Goal: Task Accomplishment & Management: Manage account settings

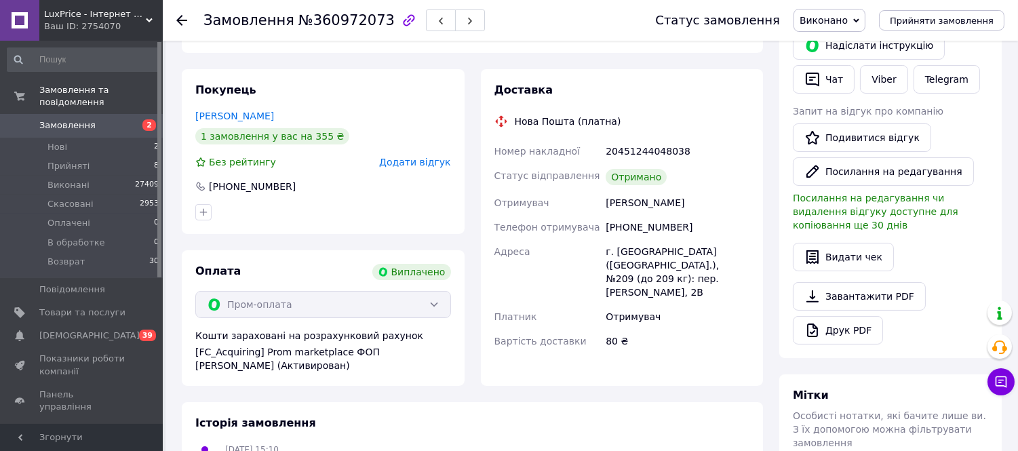
scroll to position [301, 0]
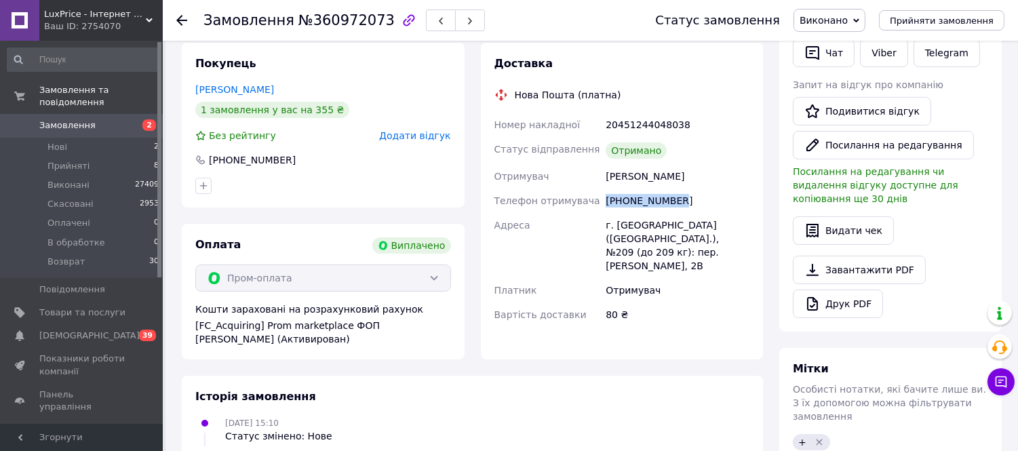
drag, startPoint x: 662, startPoint y: 187, endPoint x: 586, endPoint y: 190, distance: 75.4
click at [586, 190] on div "Номер накладної 20451244048038 Статус відправлення Отримано Отримувач Макотра О…" at bounding box center [622, 220] width 261 height 214
copy div "Телефон отримувача +380676578005"
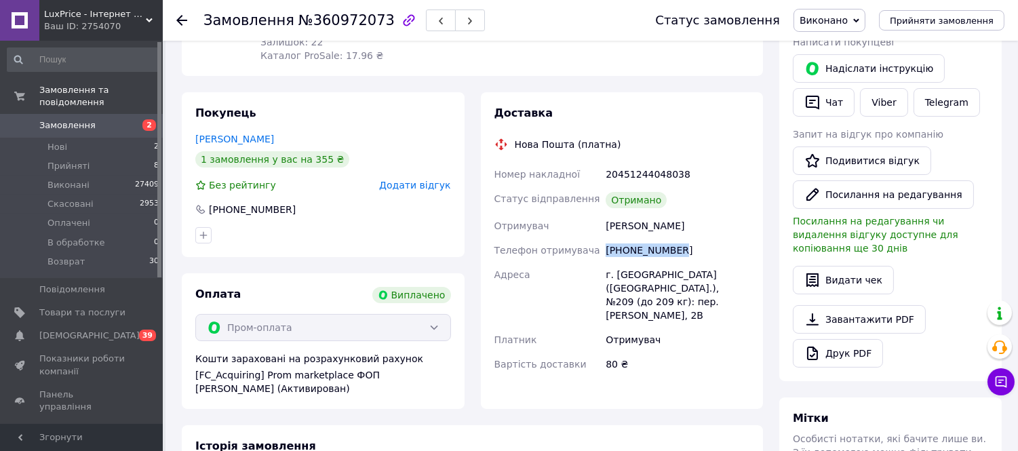
scroll to position [226, 0]
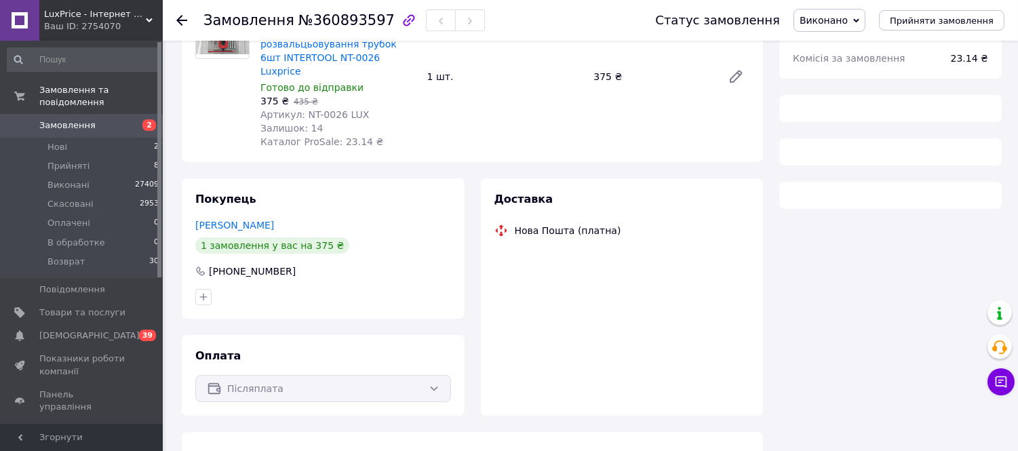
scroll to position [161, 0]
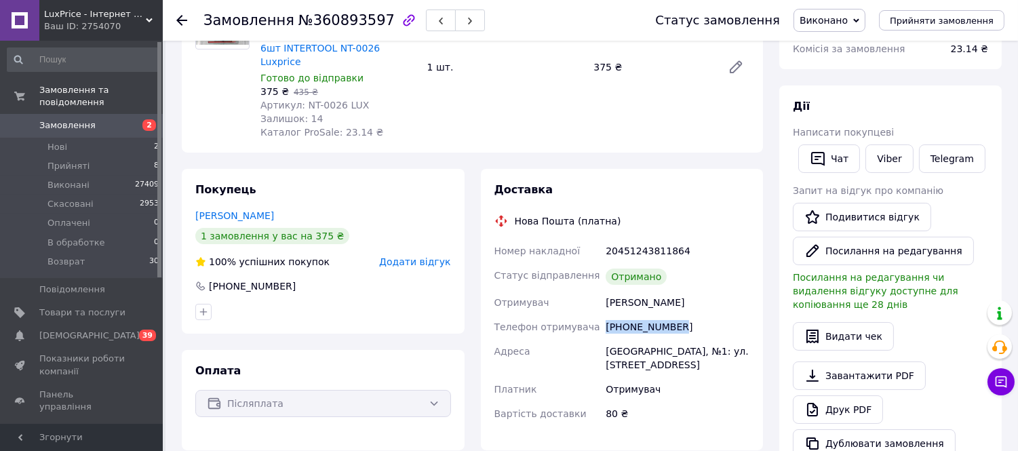
drag, startPoint x: 675, startPoint y: 317, endPoint x: 607, endPoint y: 318, distance: 68.5
click at [607, 318] on div "+380689229956" at bounding box center [677, 327] width 149 height 24
copy div "+380689229956"
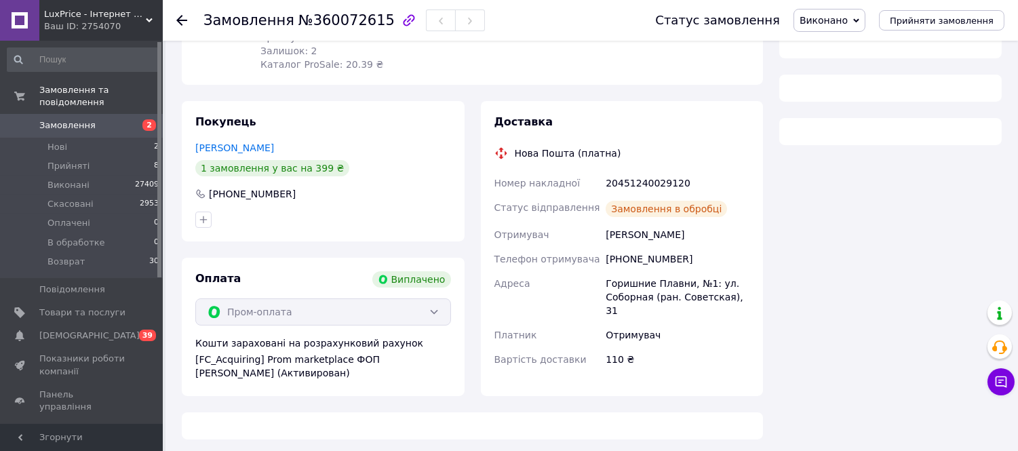
scroll to position [217, 0]
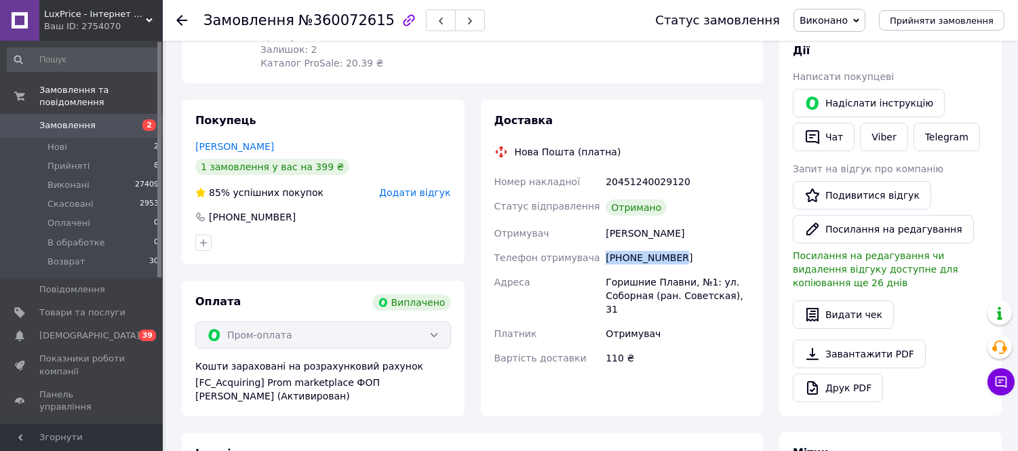
drag, startPoint x: 643, startPoint y: 263, endPoint x: 600, endPoint y: 260, distance: 42.8
click at [600, 260] on div "Номер накладної 20451240029120 Статус відправлення Отримано Отримувач Ткаченко …" at bounding box center [622, 270] width 261 height 201
copy div "Телефон отримувача +380973699383"
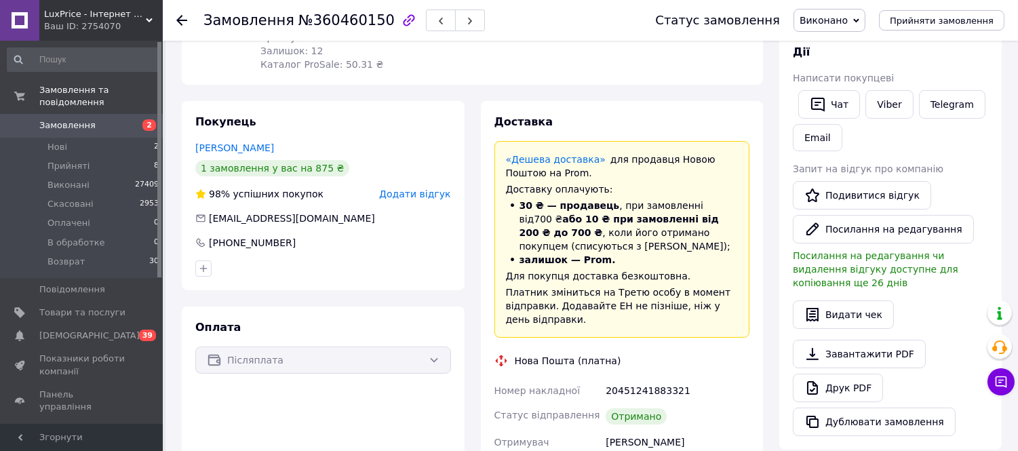
scroll to position [301, 0]
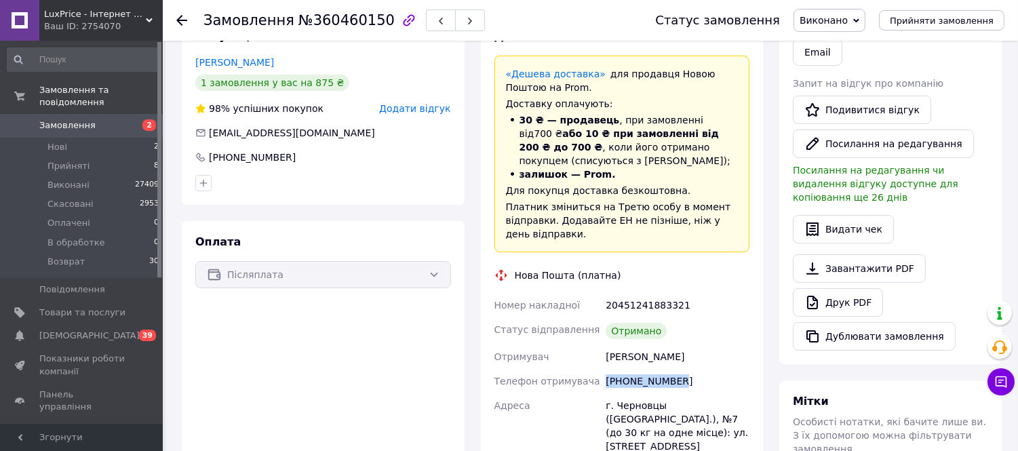
drag, startPoint x: 676, startPoint y: 366, endPoint x: 594, endPoint y: 368, distance: 82.8
click at [594, 368] on div "Номер накладної 20451241883321 Статус відправлення Отримано Отримувач [PERSON_N…" at bounding box center [622, 431] width 261 height 277
copy div "Телефон отримувача [PHONE_NUMBER]"
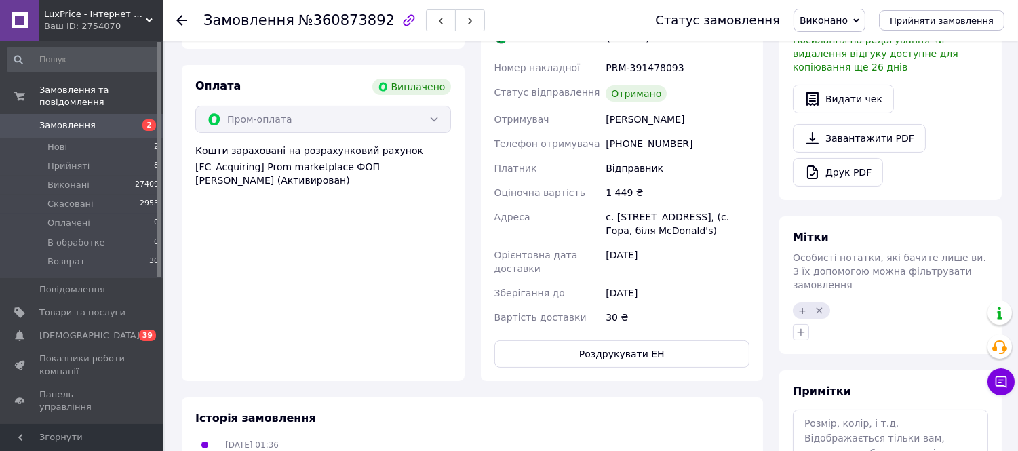
scroll to position [43, 0]
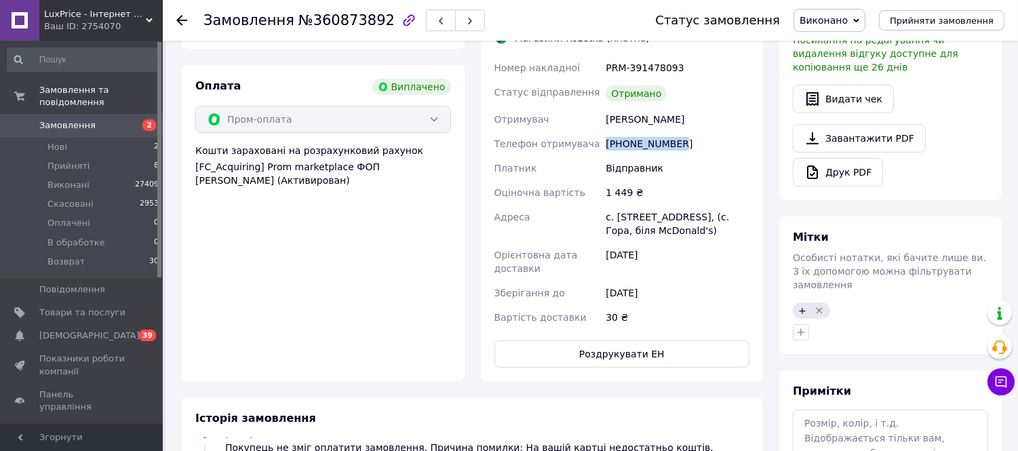
drag, startPoint x: 676, startPoint y: 117, endPoint x: 607, endPoint y: 119, distance: 69.9
click at [607, 132] on div "[PHONE_NUMBER]" at bounding box center [677, 144] width 149 height 24
copy div "[PHONE_NUMBER]"
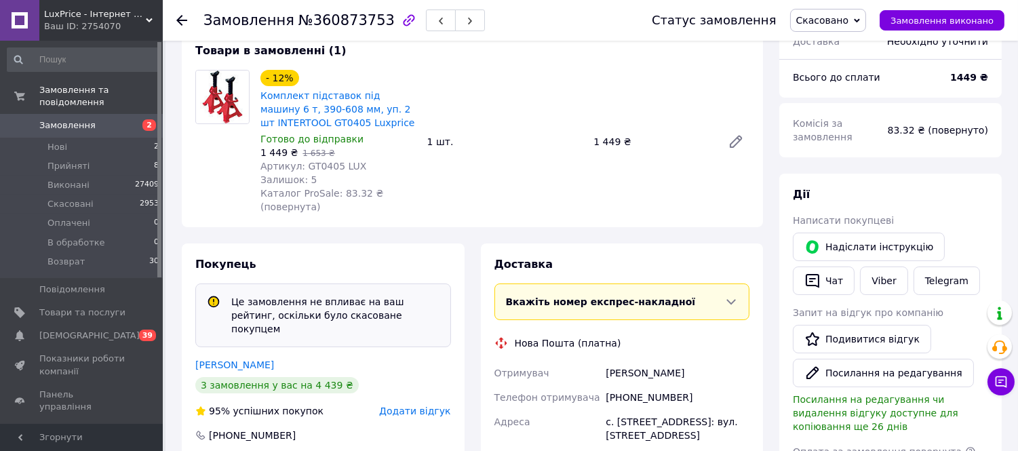
scroll to position [267, 0]
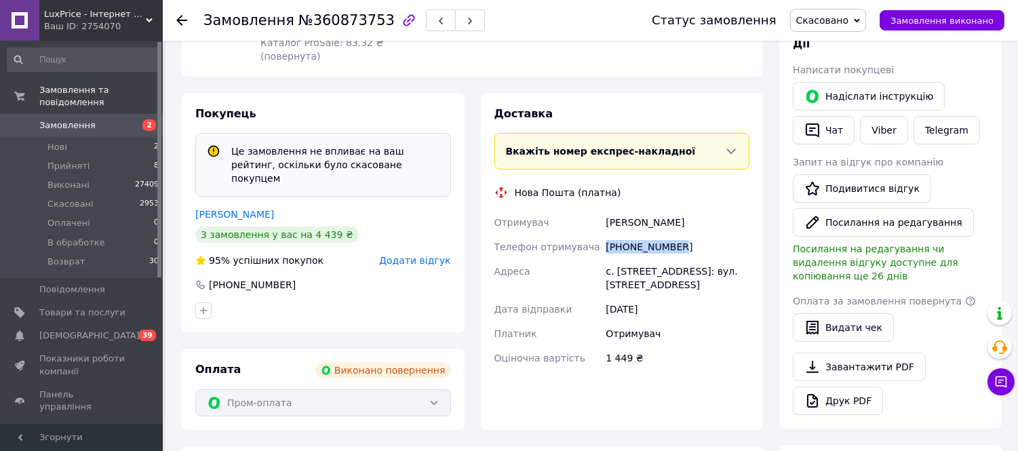
drag, startPoint x: 661, startPoint y: 246, endPoint x: 604, endPoint y: 245, distance: 57.0
click at [604, 245] on div "+380504403424" at bounding box center [677, 247] width 149 height 24
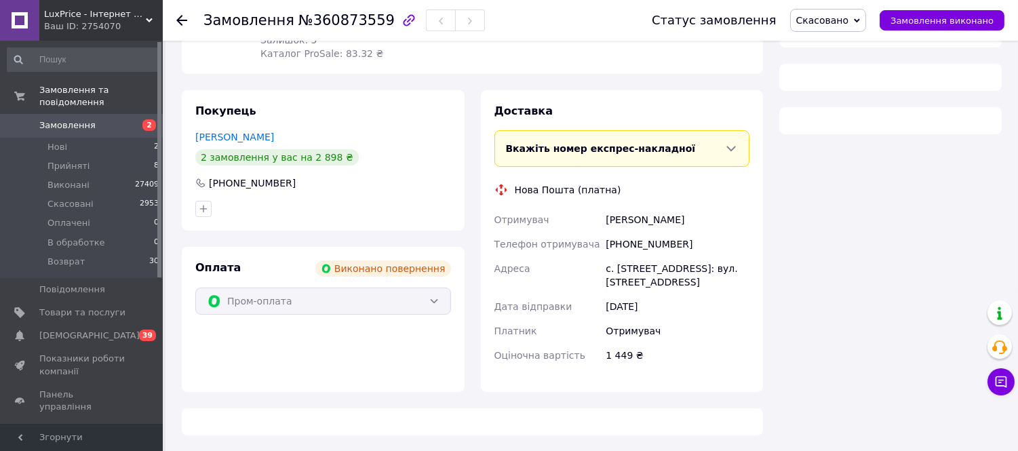
scroll to position [256, 0]
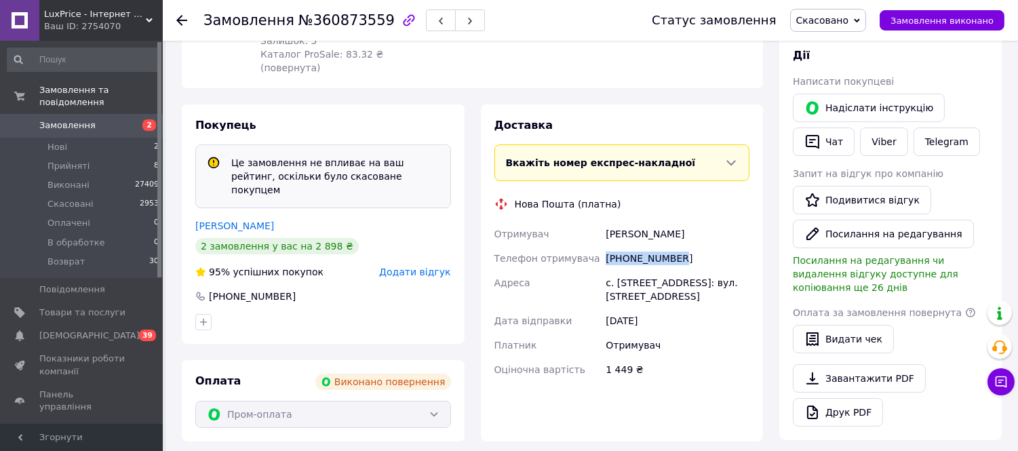
drag, startPoint x: 676, startPoint y: 259, endPoint x: 606, endPoint y: 262, distance: 70.6
click at [606, 262] on div "[PHONE_NUMBER]" at bounding box center [677, 258] width 149 height 24
copy div "[PHONE_NUMBER]"
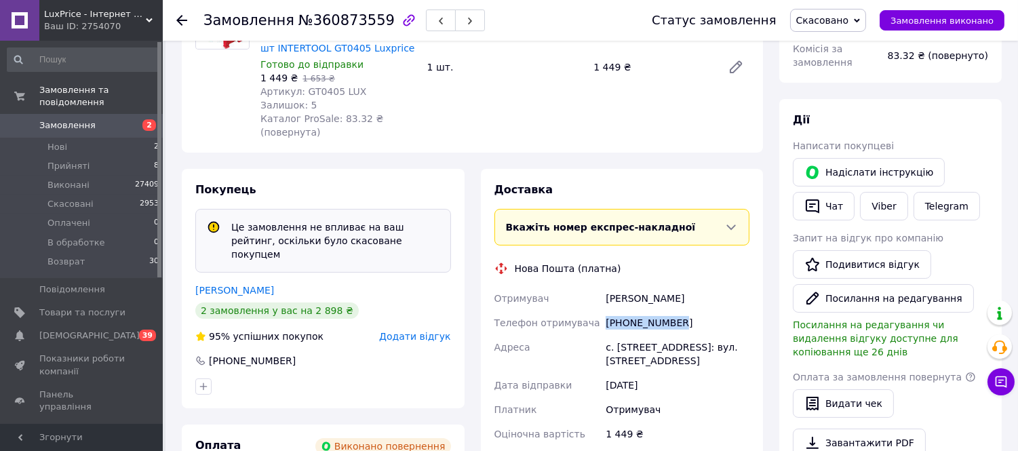
scroll to position [180, 0]
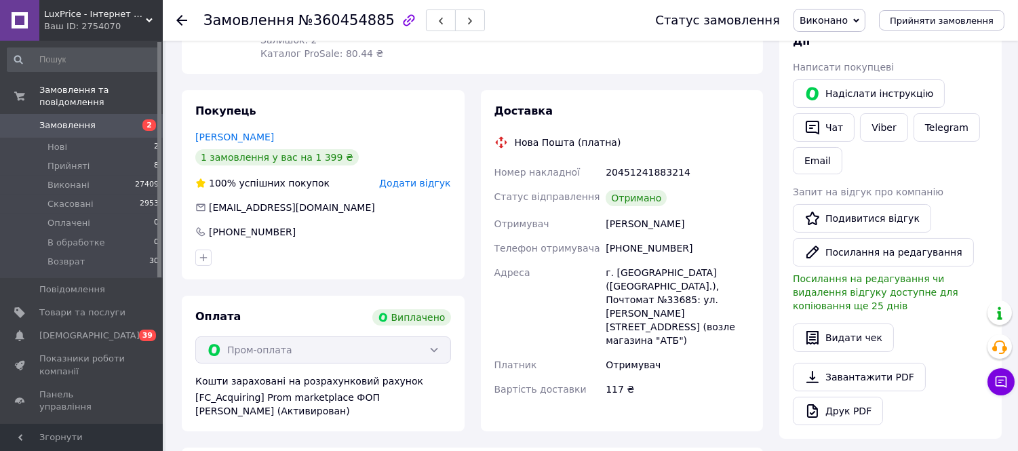
scroll to position [247, 0]
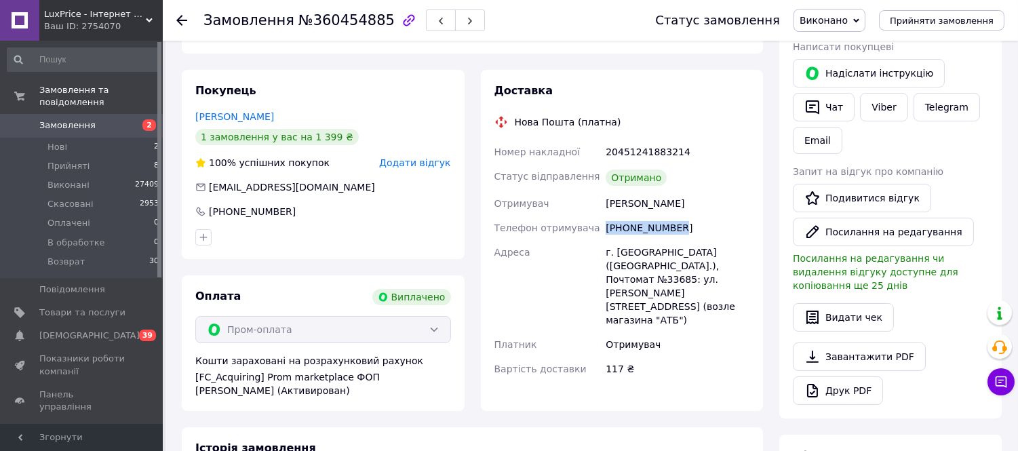
drag, startPoint x: 653, startPoint y: 229, endPoint x: 600, endPoint y: 235, distance: 53.3
click at [599, 232] on div "Номер накладної 20451241883214 Статус відправлення Отримано Отримувач Михаил Го…" at bounding box center [622, 261] width 261 height 242
copy div "Телефон отримувача +380961366265"
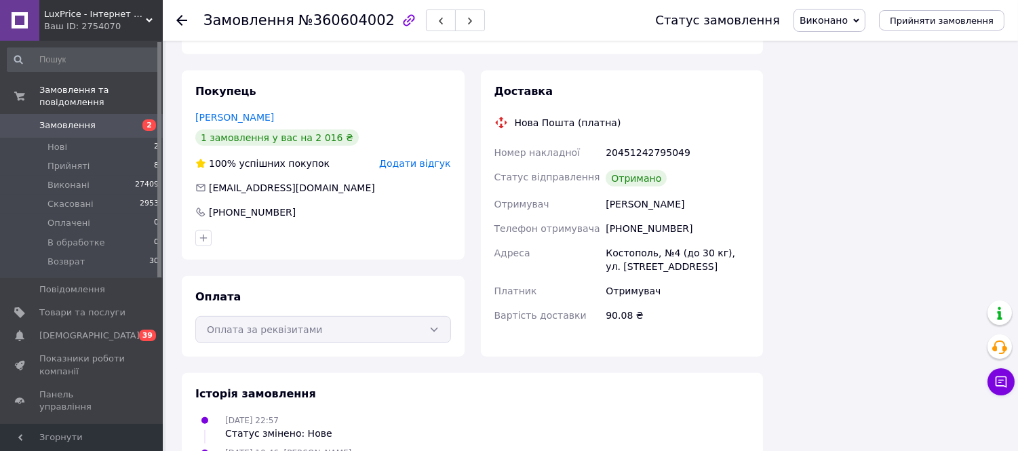
scroll to position [1206, 0]
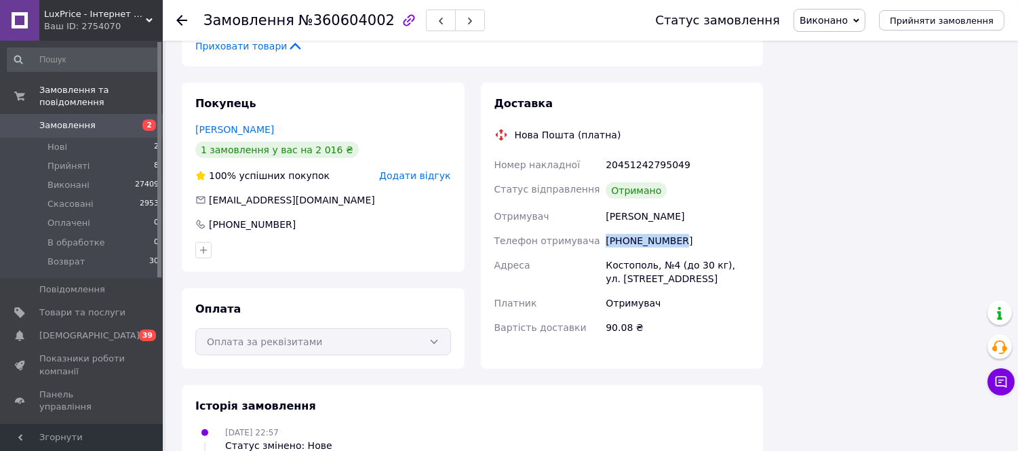
drag, startPoint x: 674, startPoint y: 227, endPoint x: 601, endPoint y: 231, distance: 73.4
click at [601, 231] on div "Номер накладної 20451242795049 Статус відправлення Отримано Отримувач [PERSON_N…" at bounding box center [622, 246] width 261 height 187
copy div "Телефон отримувача [PHONE_NUMBER]"
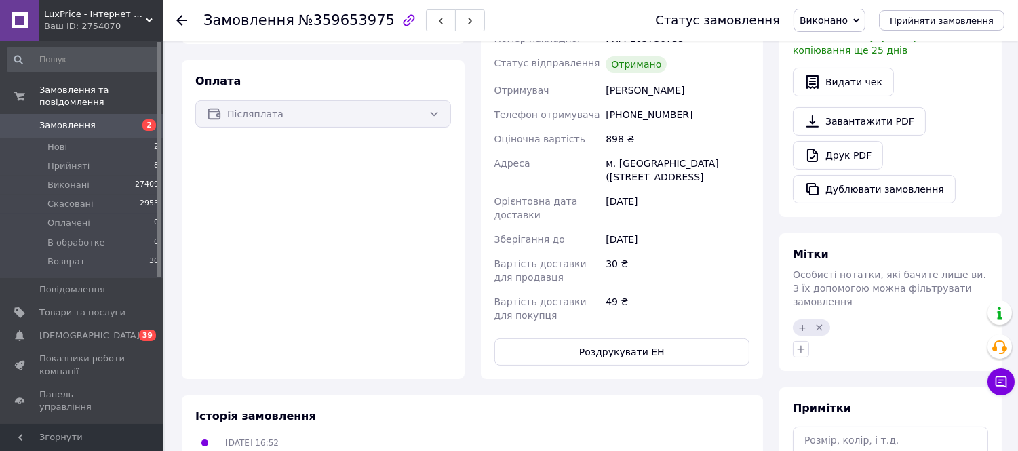
scroll to position [452, 0]
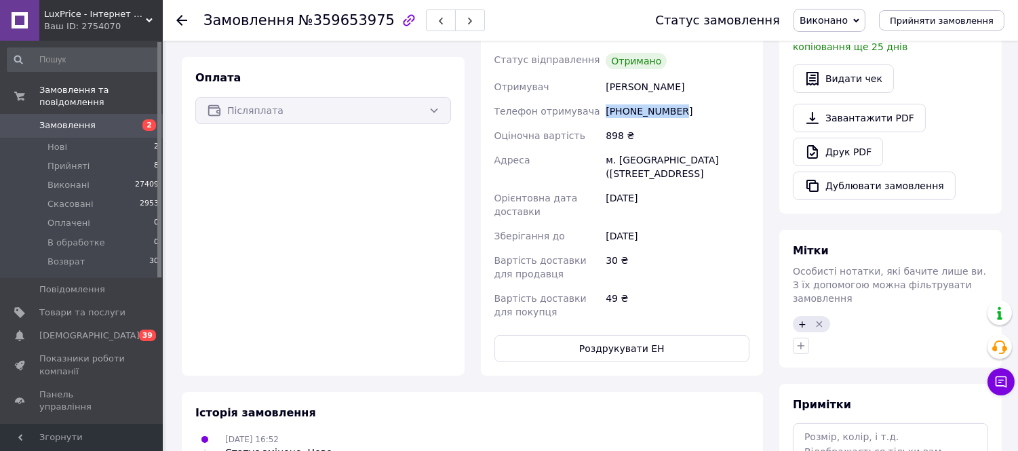
drag, startPoint x: 686, startPoint y: 93, endPoint x: 604, endPoint y: 94, distance: 82.1
click at [604, 99] on div "+380980882761" at bounding box center [677, 111] width 149 height 24
copy div "+380980882761"
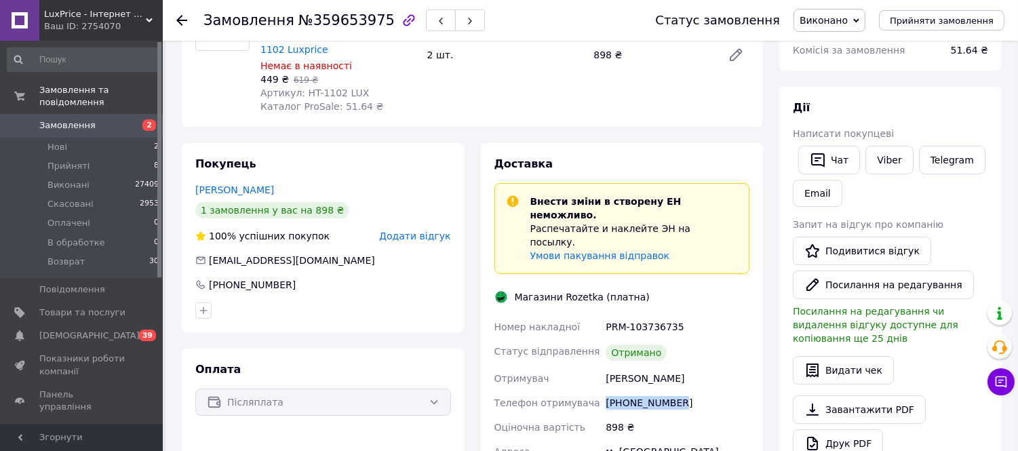
scroll to position [151, 0]
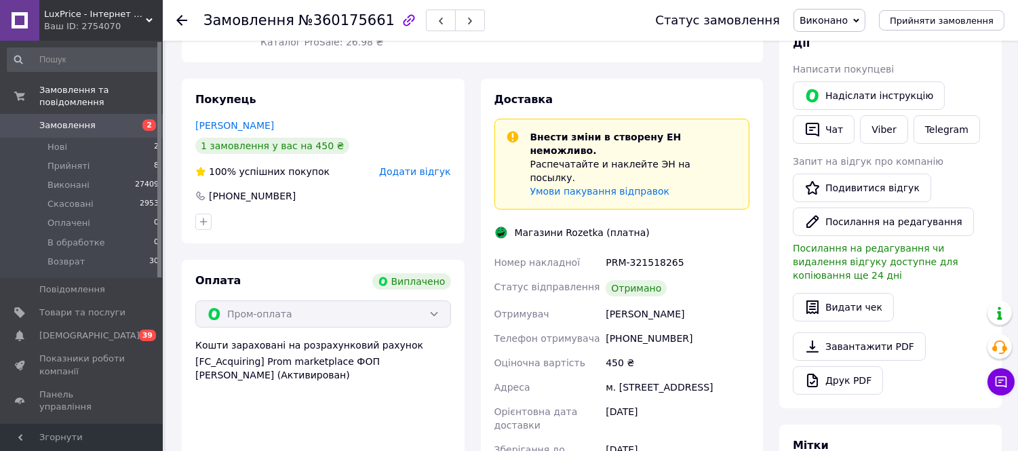
scroll to position [10, 0]
drag, startPoint x: 676, startPoint y: 305, endPoint x: 605, endPoint y: 312, distance: 71.6
click at [605, 325] on div "+380990292498" at bounding box center [677, 337] width 149 height 24
copy div "+380990292498"
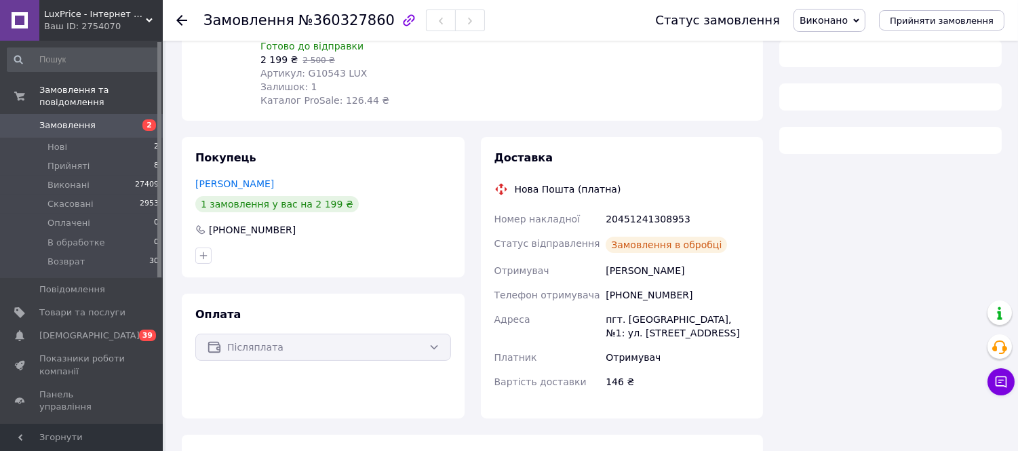
scroll to position [220, 0]
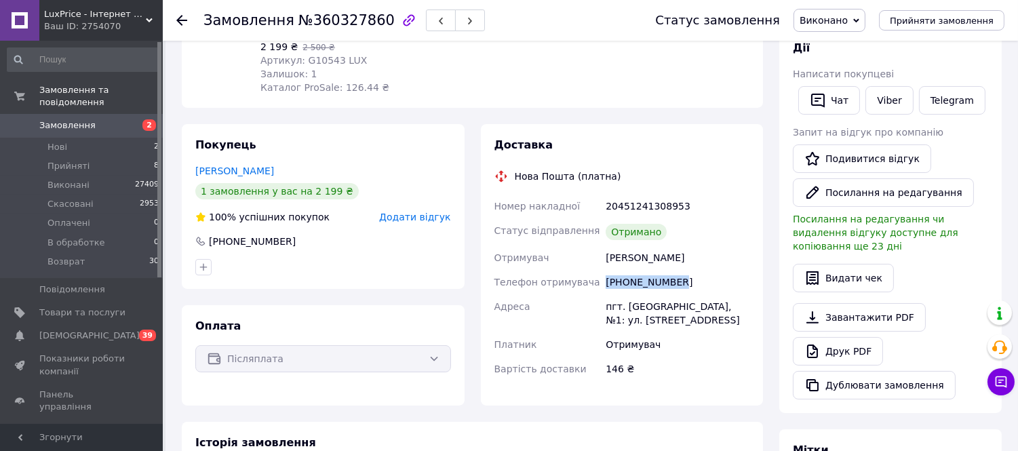
drag, startPoint x: 681, startPoint y: 269, endPoint x: 594, endPoint y: 269, distance: 86.2
click at [594, 269] on div "Номер накладної 20451241308953 Статус відправлення Отримано Отримувач Джулій Бо…" at bounding box center [622, 287] width 261 height 187
copy div "Телефон отримувача +380967534738"
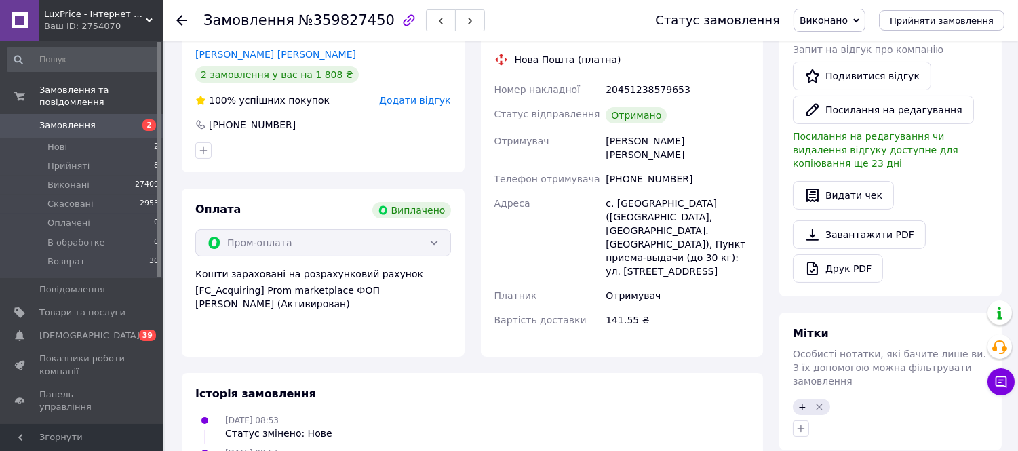
scroll to position [341, 0]
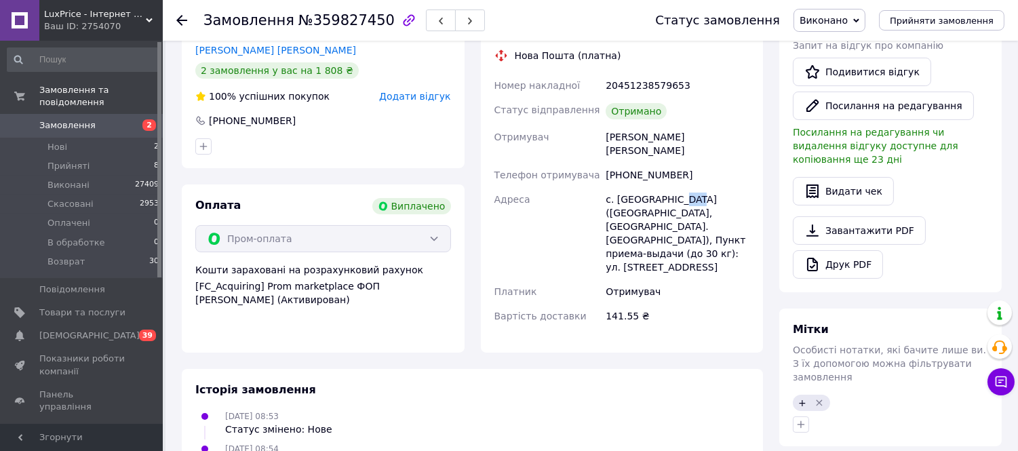
drag, startPoint x: 689, startPoint y: 179, endPoint x: 674, endPoint y: 180, distance: 14.9
click at [674, 187] on div "с. [GEOGRAPHIC_DATA] ([GEOGRAPHIC_DATA], [GEOGRAPHIC_DATA]. [GEOGRAPHIC_DATA]),…" at bounding box center [677, 233] width 149 height 92
drag, startPoint x: 680, startPoint y: 157, endPoint x: 594, endPoint y: 165, distance: 85.9
click at [594, 165] on div "Номер накладної 20451238579653 Статус відправлення Отримано Отримувач [PERSON_N…" at bounding box center [622, 200] width 261 height 255
copy div "Телефон отримувача [PHONE_NUMBER]"
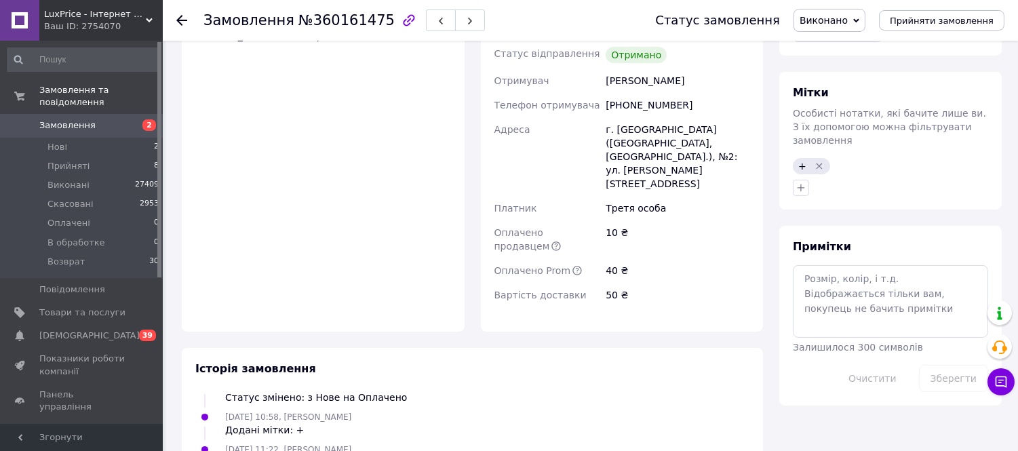
scroll to position [452, 0]
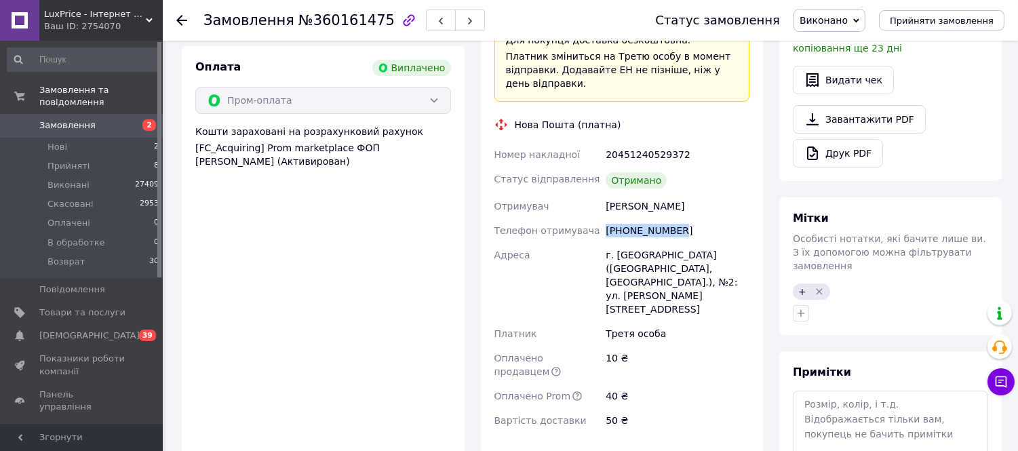
drag, startPoint x: 683, startPoint y: 215, endPoint x: 606, endPoint y: 224, distance: 77.2
click at [605, 219] on div "+380671794843" at bounding box center [677, 230] width 149 height 24
copy div "+380671794843"
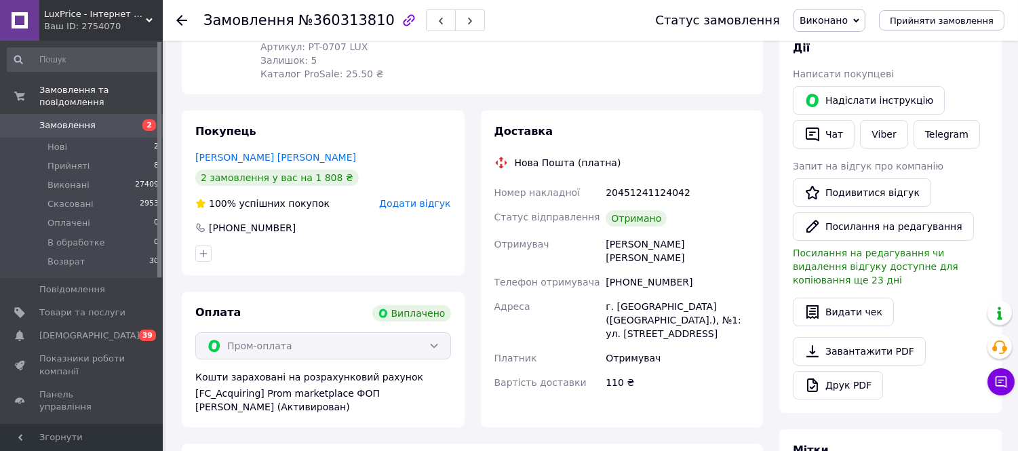
scroll to position [231, 0]
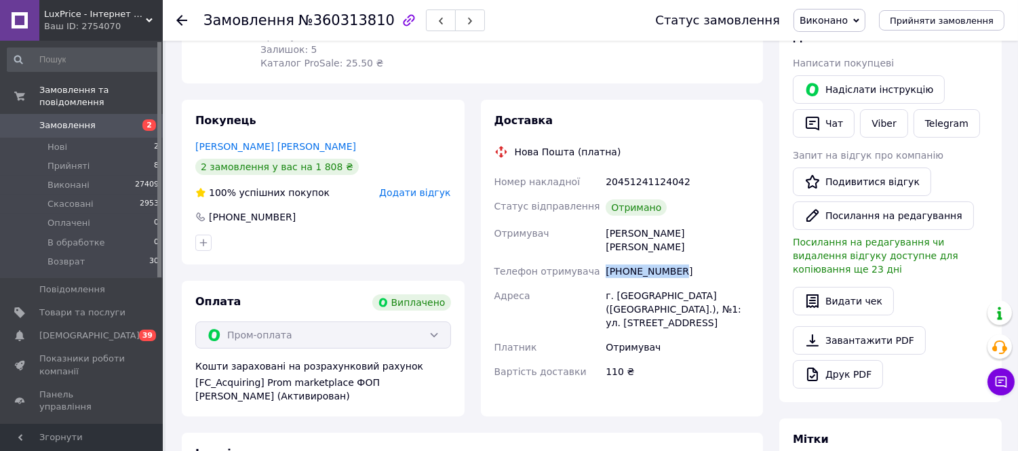
drag, startPoint x: 682, startPoint y: 258, endPoint x: 598, endPoint y: 261, distance: 83.5
click at [598, 261] on div "Номер накладної 20451241124042 Статус відправлення Отримано Отримувач [PERSON_N…" at bounding box center [622, 277] width 261 height 214
copy div "Телефон отримувача [PHONE_NUMBER]"
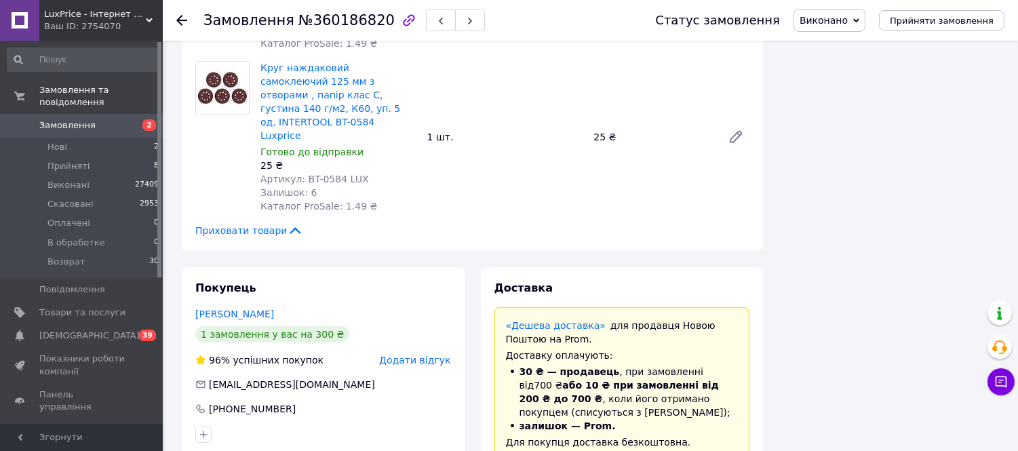
scroll to position [1525, 0]
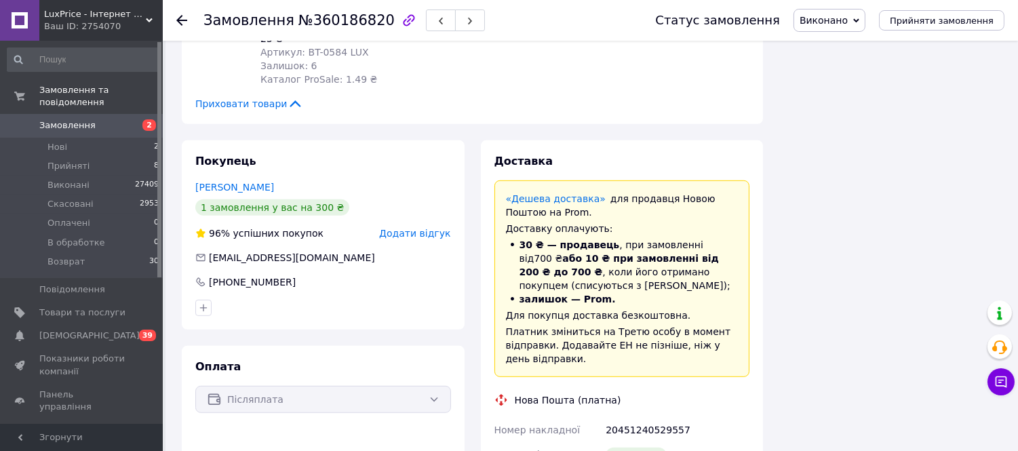
drag, startPoint x: 670, startPoint y: 249, endPoint x: 592, endPoint y: 255, distance: 78.3
copy div "Телефон отримувача [PHONE_NUMBER]"
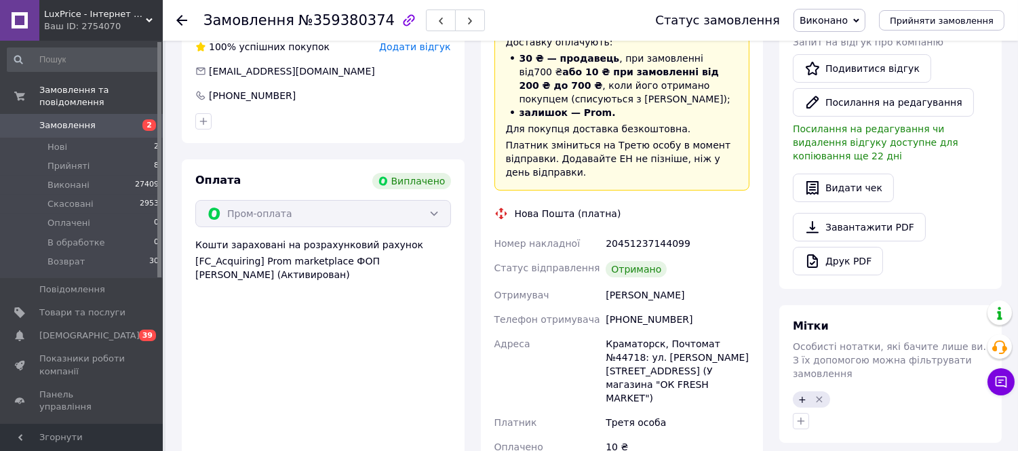
scroll to position [527, 0]
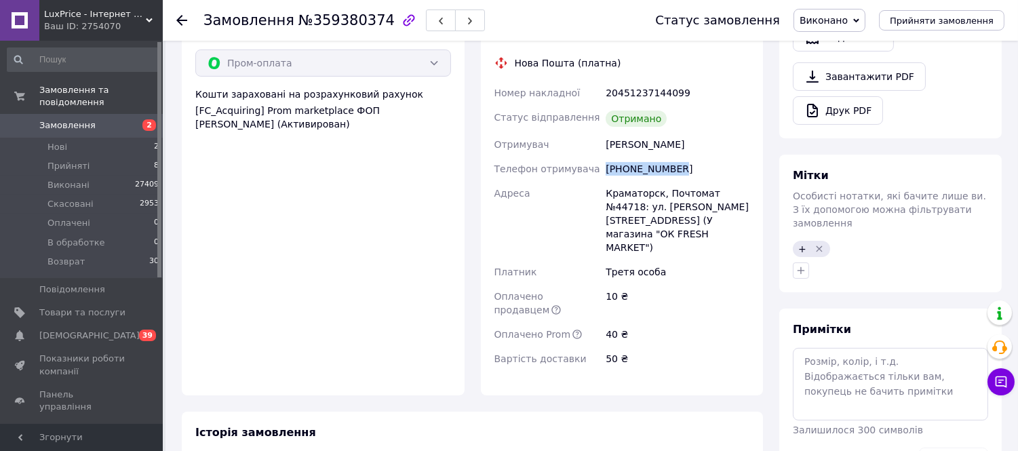
drag, startPoint x: 687, startPoint y: 151, endPoint x: 588, endPoint y: 163, distance: 99.8
click at [588, 163] on div "Номер накладної 20451237144099 Статус відправлення Отримано Отримувач Лозовский…" at bounding box center [622, 226] width 261 height 290
copy div "Телефон отримувача +380505301534"
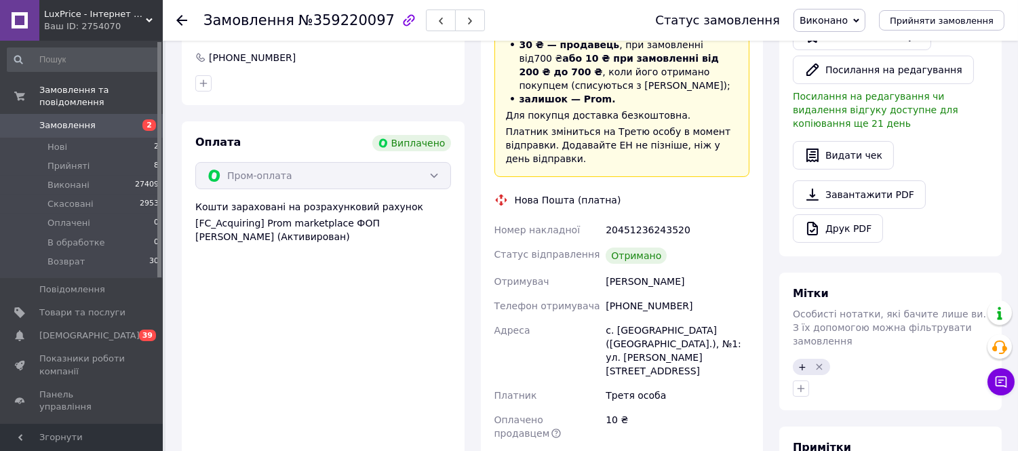
scroll to position [109, 0]
drag, startPoint x: 697, startPoint y: 289, endPoint x: 601, endPoint y: 290, distance: 95.7
click at [601, 290] on div "Номер накладної 20451236243520 Статус відправлення Отримано Отримувач Портнов В…" at bounding box center [622, 356] width 261 height 277
copy div "Телефон отримувача +380506751545"
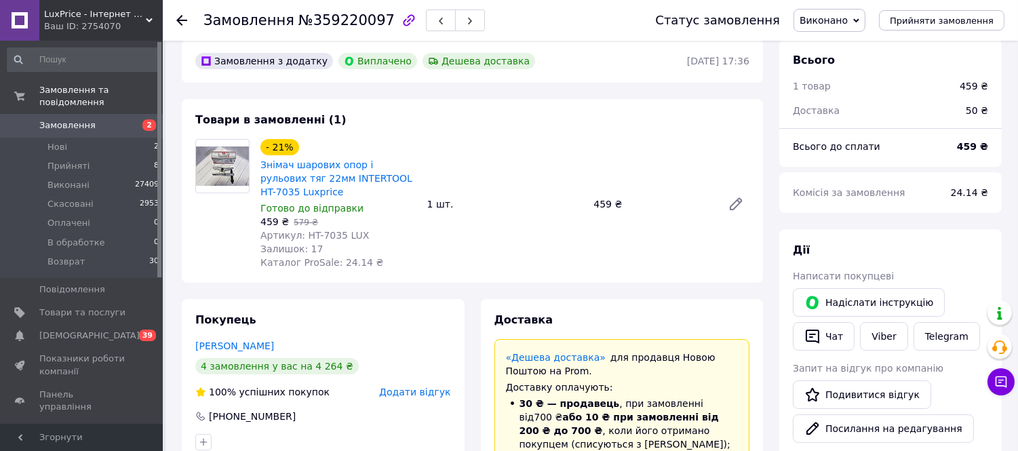
scroll to position [0, 0]
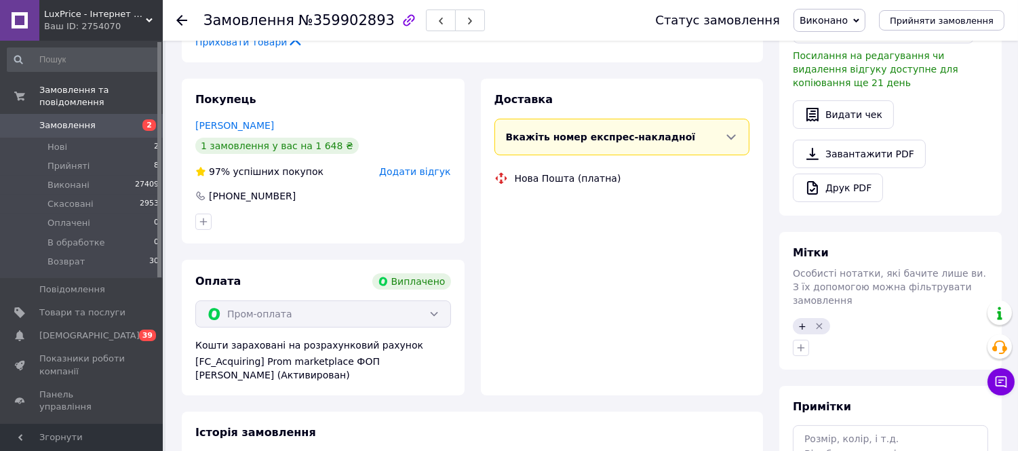
scroll to position [444, 0]
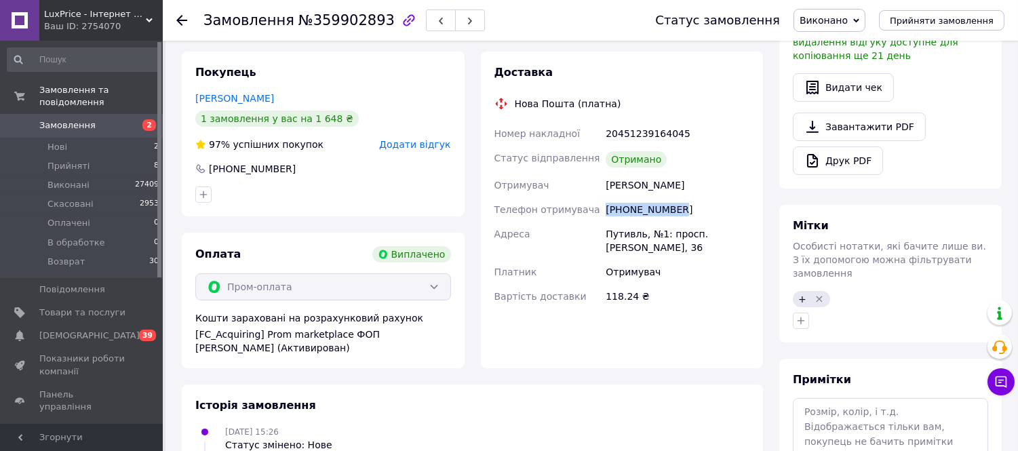
drag, startPoint x: 683, startPoint y: 186, endPoint x: 596, endPoint y: 181, distance: 87.0
click at [596, 181] on div "Номер накладної 20451239164045 Статус відправлення Отримано Отримувач [PERSON_N…" at bounding box center [622, 214] width 261 height 187
copy div "Телефон отримувача [PHONE_NUMBER]"
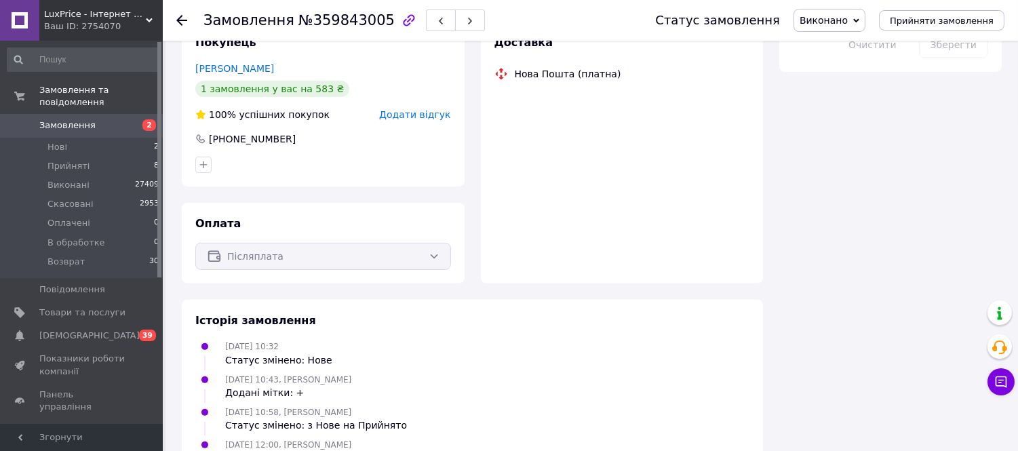
scroll to position [847, 0]
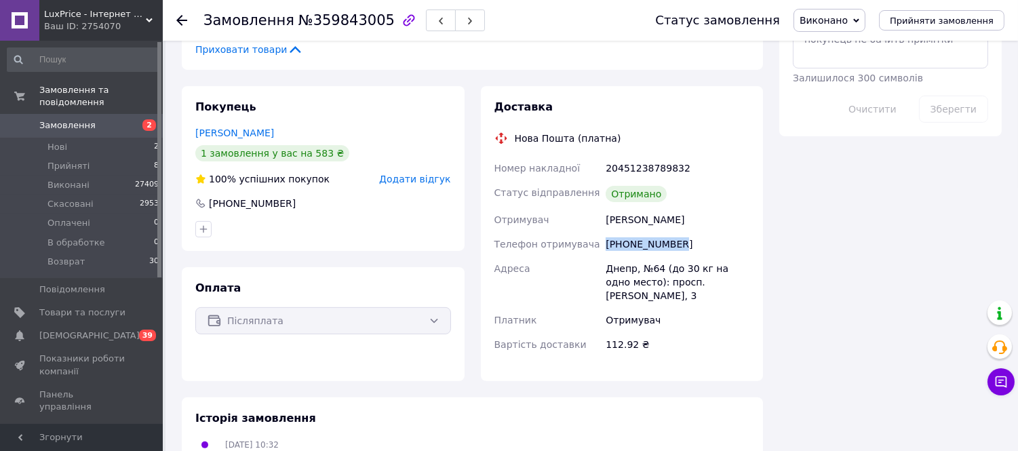
drag, startPoint x: 676, startPoint y: 206, endPoint x: 598, endPoint y: 204, distance: 78.1
click at [598, 204] on div "Номер накладної 20451238789832 Статус відправлення Отримано Отримувач Вовченко …" at bounding box center [622, 256] width 261 height 201
copy div "Телефон отримувача +380997828267"
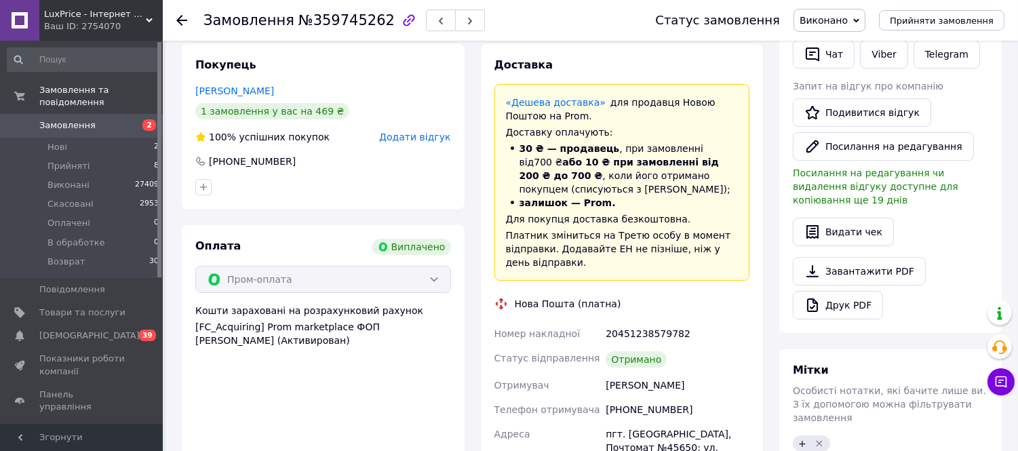
scroll to position [448, 0]
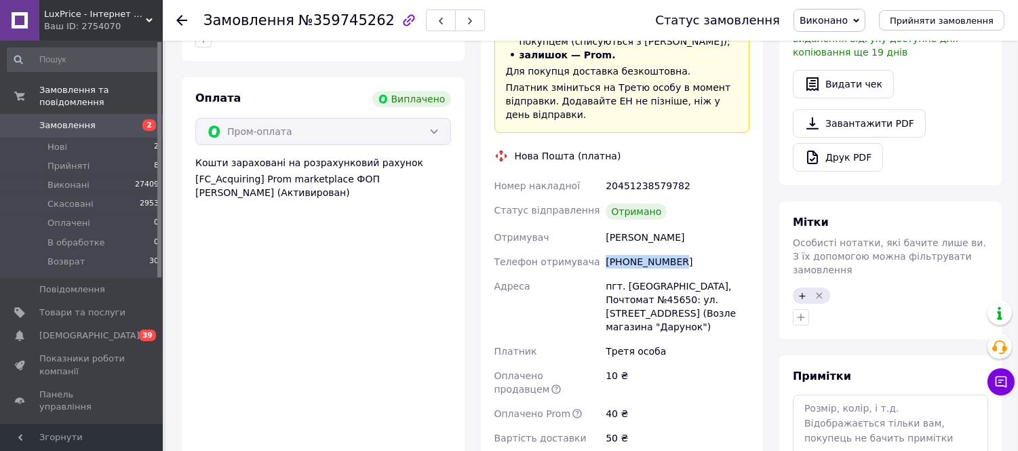
drag, startPoint x: 702, startPoint y: 236, endPoint x: 604, endPoint y: 239, distance: 97.7
click at [604, 250] on div "+380673622026" at bounding box center [677, 262] width 149 height 24
copy div "+380673622026"
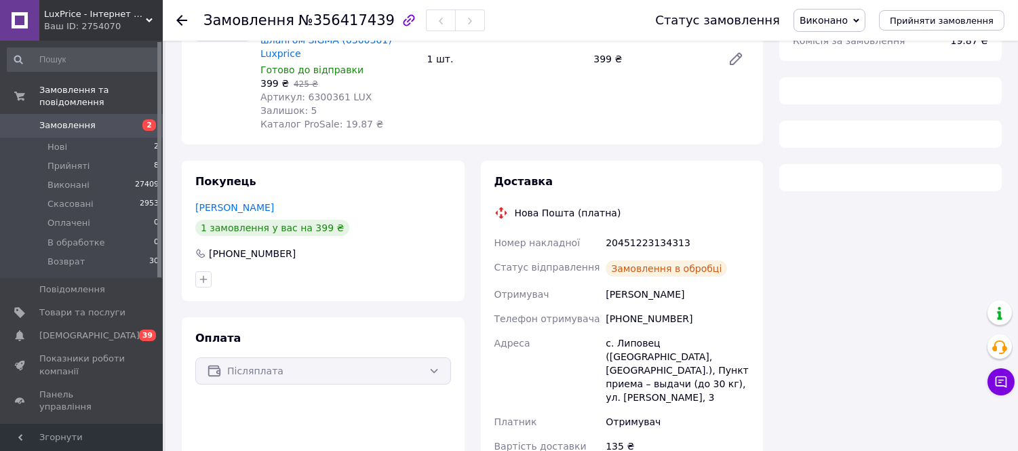
scroll to position [233, 0]
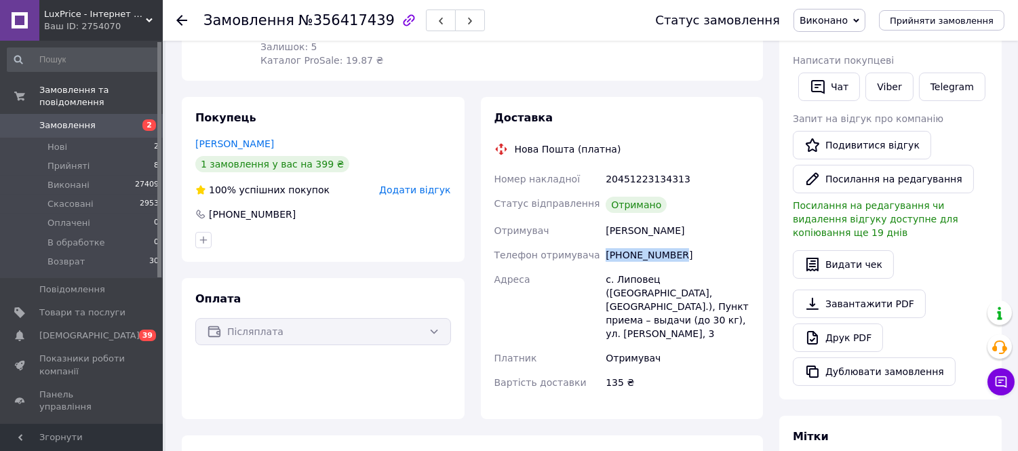
drag, startPoint x: 674, startPoint y: 238, endPoint x: 602, endPoint y: 244, distance: 72.2
click at [603, 244] on div "[PHONE_NUMBER]" at bounding box center [677, 255] width 149 height 24
copy div "[PHONE_NUMBER]"
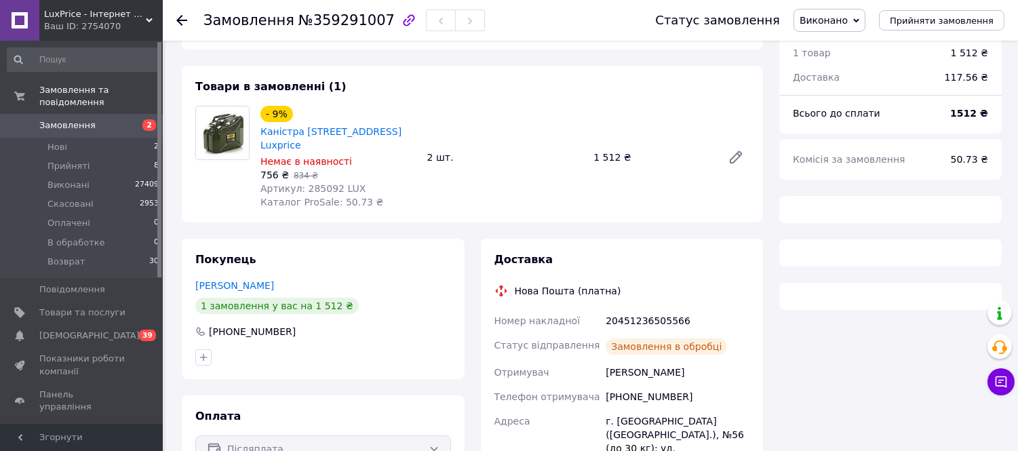
scroll to position [179, 0]
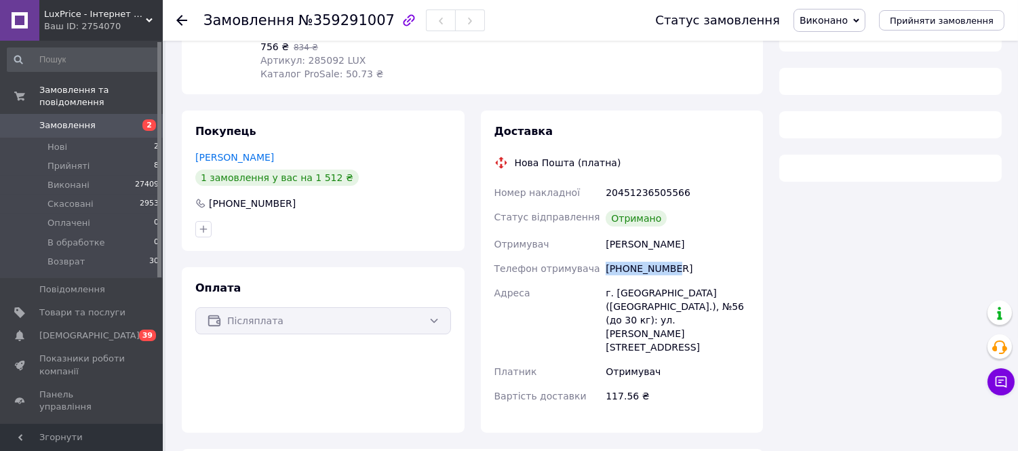
drag, startPoint x: 664, startPoint y: 261, endPoint x: 602, endPoint y: 267, distance: 61.4
click at [603, 267] on div "+380984532752" at bounding box center [677, 268] width 149 height 24
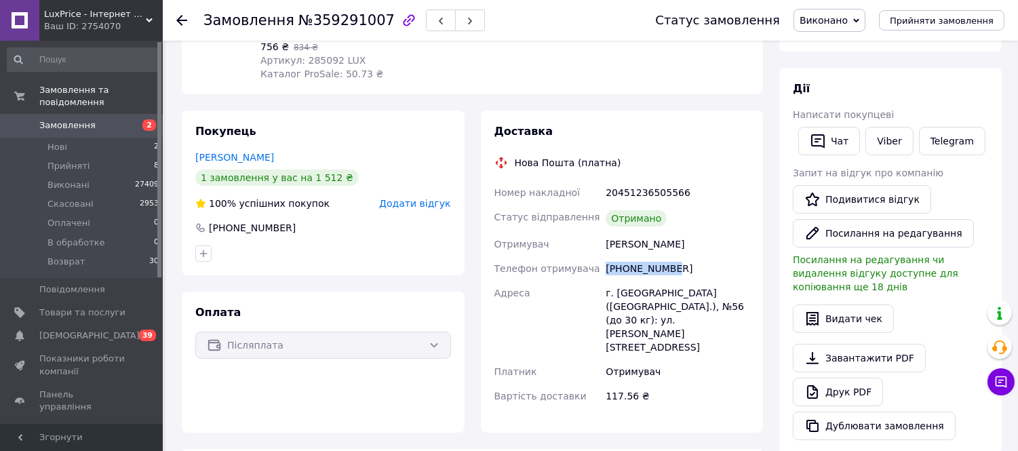
scroll to position [76, 0]
drag, startPoint x: 681, startPoint y: 266, endPoint x: 601, endPoint y: 274, distance: 79.8
click at [602, 273] on div "Номер накладної 20451236505566 Статус відправлення Отримано Отримувач Краснов В…" at bounding box center [622, 294] width 261 height 228
copy div "Телефон отримувача +380984532752"
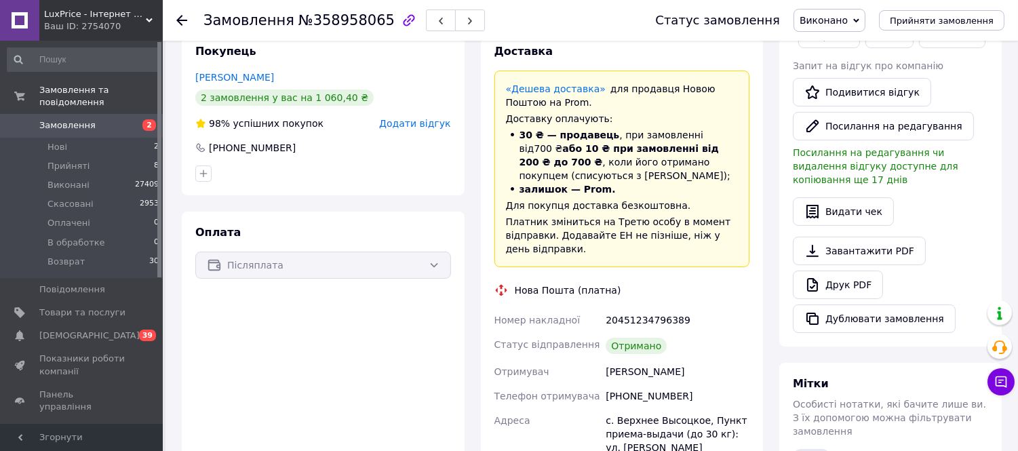
scroll to position [358, 0]
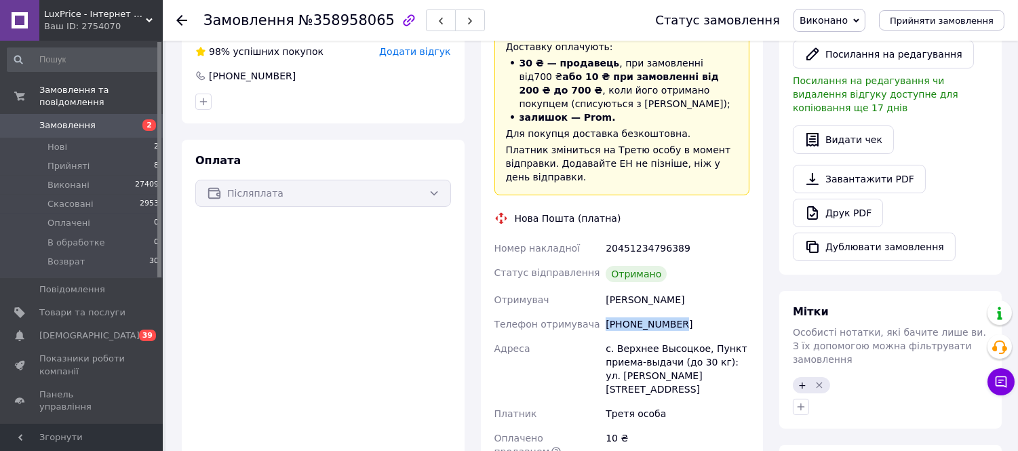
drag, startPoint x: 679, startPoint y: 311, endPoint x: 602, endPoint y: 319, distance: 77.8
click at [602, 319] on div "Номер накладної 20451234796389 Статус відправлення Отримано Отримувач Дзерин Ів…" at bounding box center [622, 374] width 261 height 277
copy div "Телефон отримувача +380674571739"
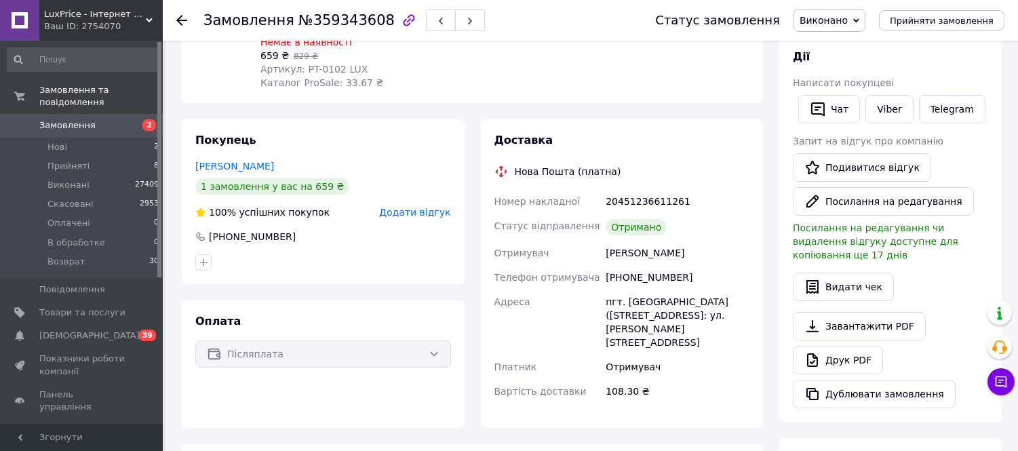
scroll to position [237, 0]
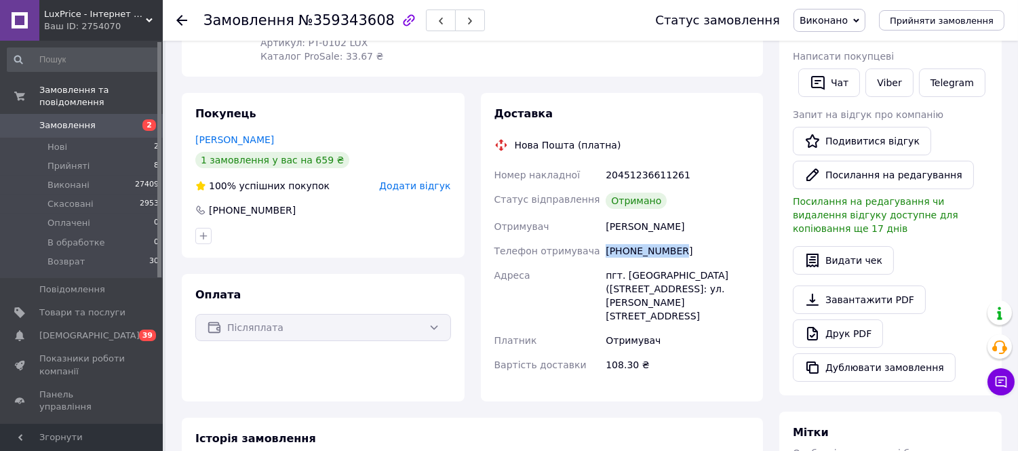
drag, startPoint x: 682, startPoint y: 233, endPoint x: 604, endPoint y: 240, distance: 78.3
click at [604, 240] on div "[PHONE_NUMBER]" at bounding box center [677, 251] width 149 height 24
copy div "[PHONE_NUMBER]"
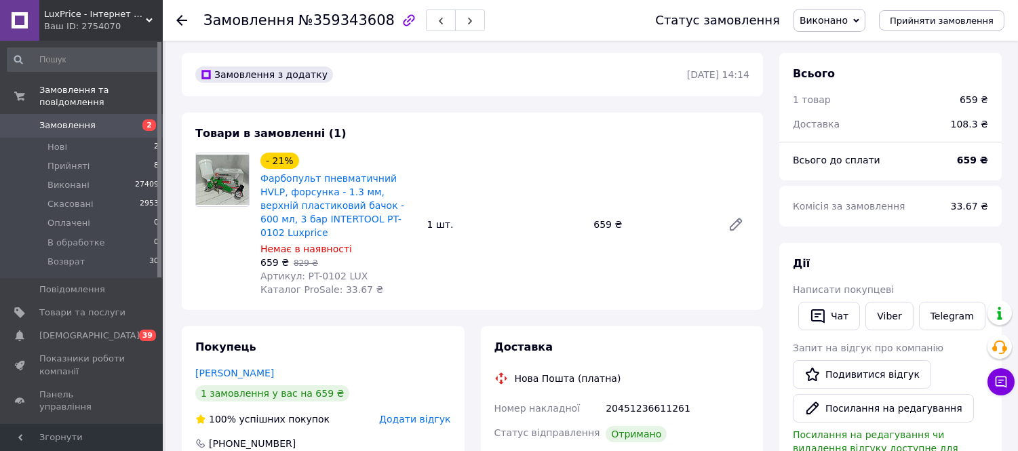
scroll to position [0, 0]
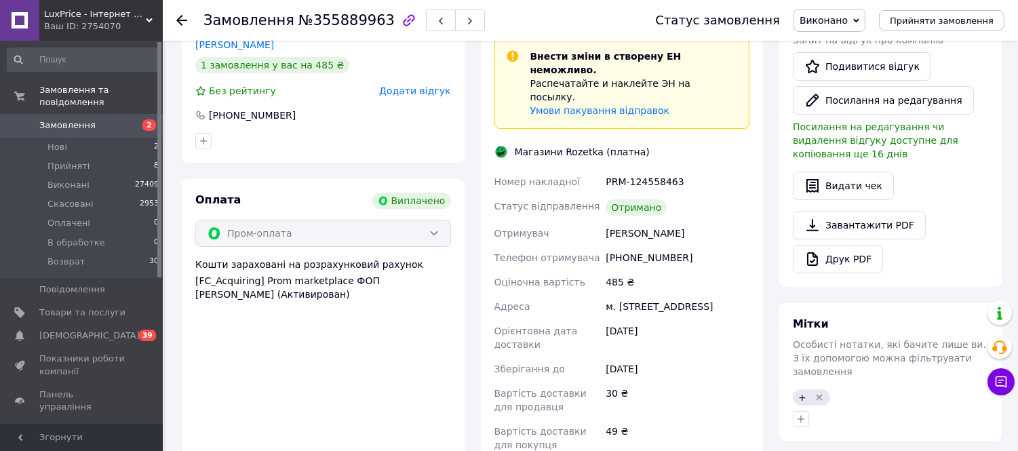
scroll to position [10, 0]
drag, startPoint x: 681, startPoint y: 212, endPoint x: 588, endPoint y: 220, distance: 93.3
click at [588, 220] on div "Номер накладної PRM-124558463 Статус відправлення Отримано Отримувач степанец о…" at bounding box center [622, 314] width 261 height 288
copy div "Телефон отримувача +380686955890"
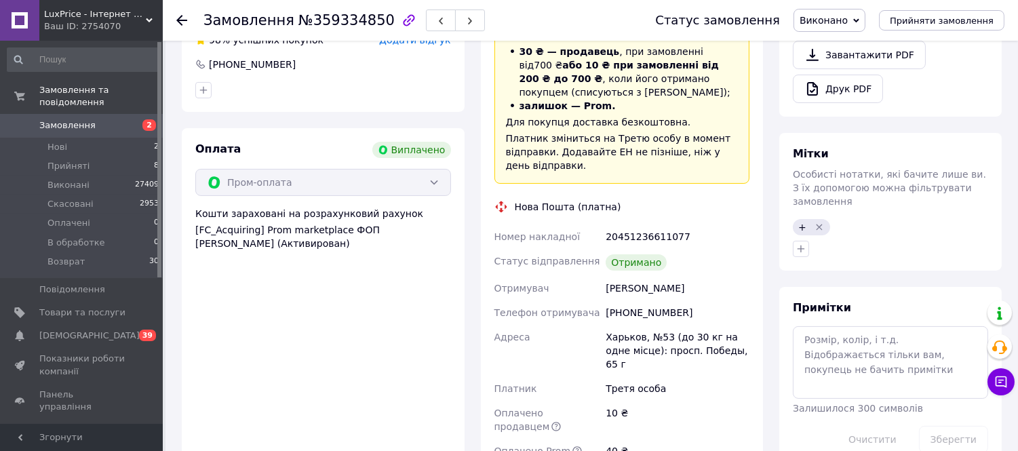
scroll to position [602, 0]
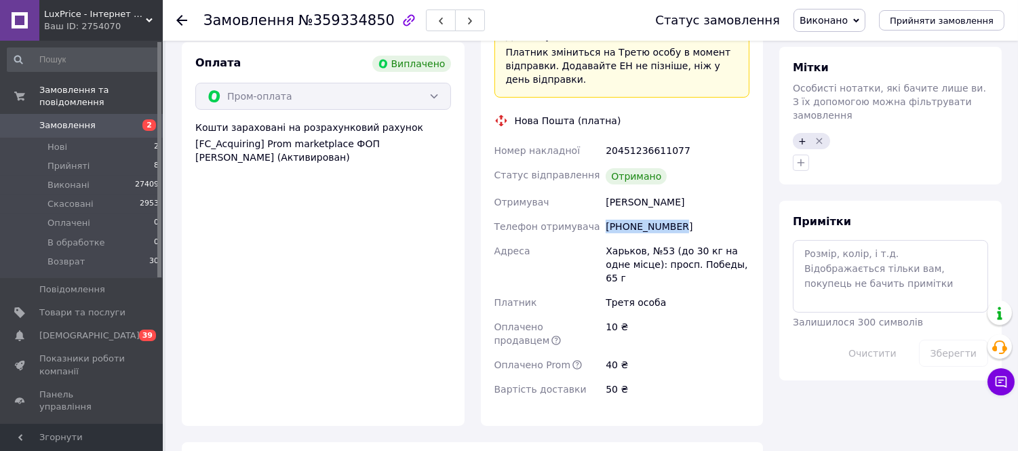
drag, startPoint x: 665, startPoint y: 202, endPoint x: 602, endPoint y: 205, distance: 63.2
click at [602, 205] on div "Номер накладної 20451236611077 Статус відправлення Отримано Отримувач [PERSON_N…" at bounding box center [622, 269] width 261 height 263
copy div "Телефон отримувача [PHONE_NUMBER]"
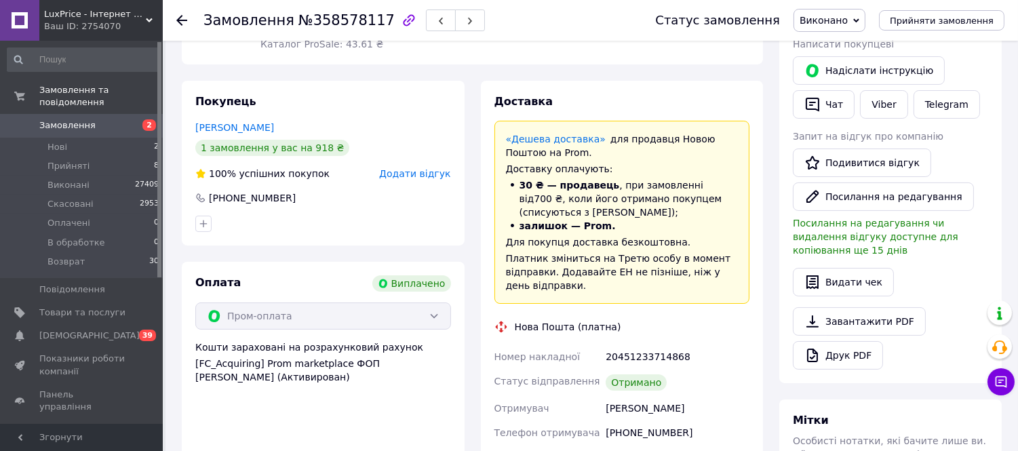
scroll to position [381, 0]
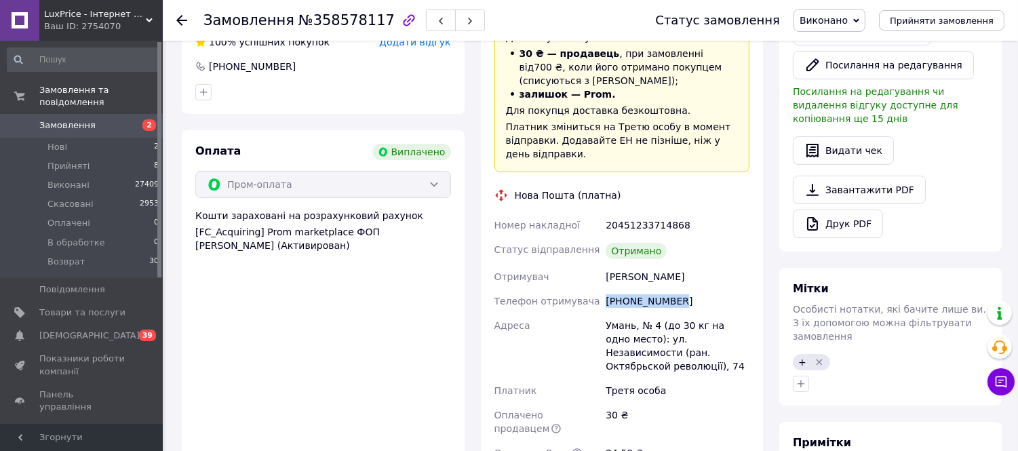
drag, startPoint x: 683, startPoint y: 300, endPoint x: 600, endPoint y: 300, distance: 83.5
click at [600, 300] on div "Номер накладної 20451233714868 Статус відправлення Отримано Отримувач [PERSON_N…" at bounding box center [622, 351] width 261 height 277
copy div "Телефон отримувача [PHONE_NUMBER]"
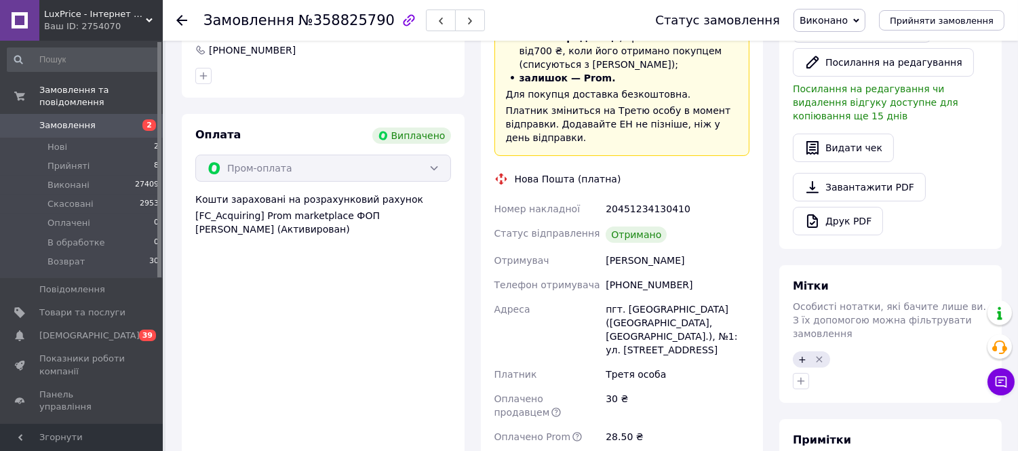
scroll to position [443, 0]
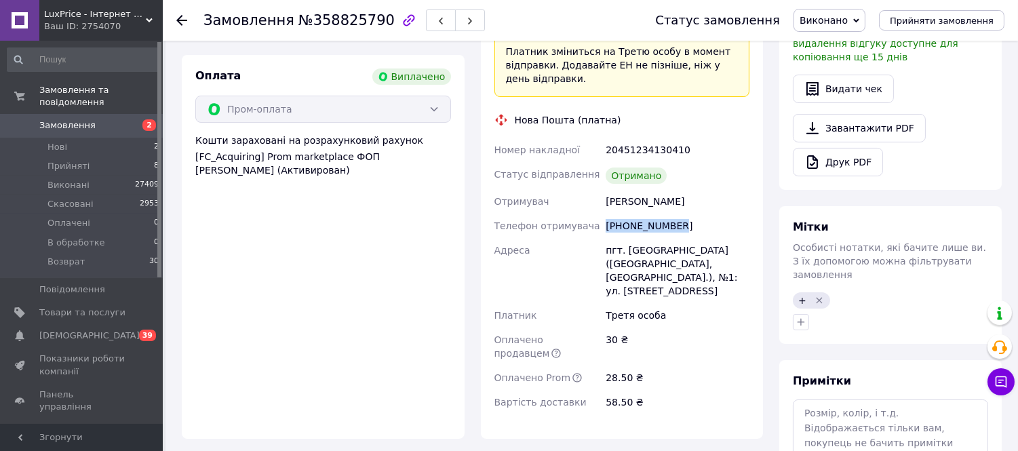
drag, startPoint x: 695, startPoint y: 227, endPoint x: 602, endPoint y: 225, distance: 92.3
click at [603, 225] on div "+380974744039" at bounding box center [677, 226] width 149 height 24
copy div "+380974744039"
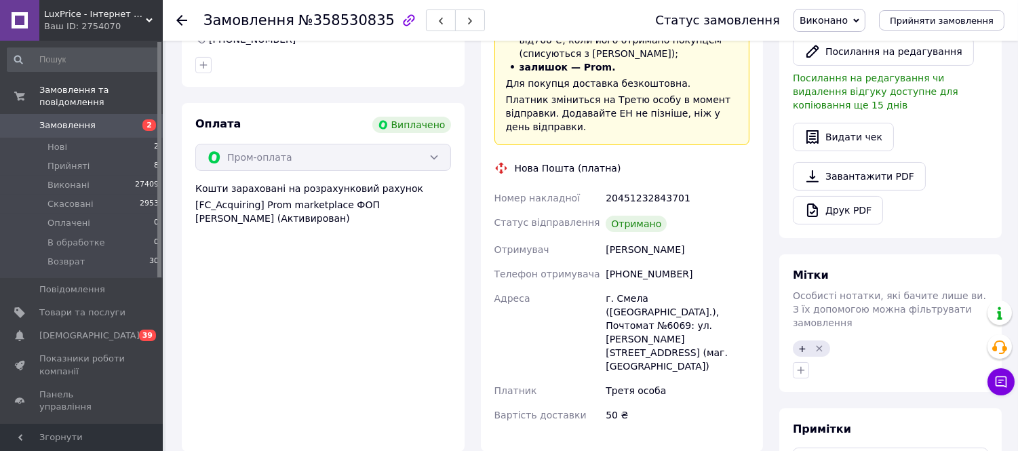
scroll to position [43, 0]
drag, startPoint x: 678, startPoint y: 259, endPoint x: 605, endPoint y: 263, distance: 73.4
click at [605, 263] on div "[PHONE_NUMBER]" at bounding box center [677, 274] width 149 height 24
copy div "[PHONE_NUMBER]"
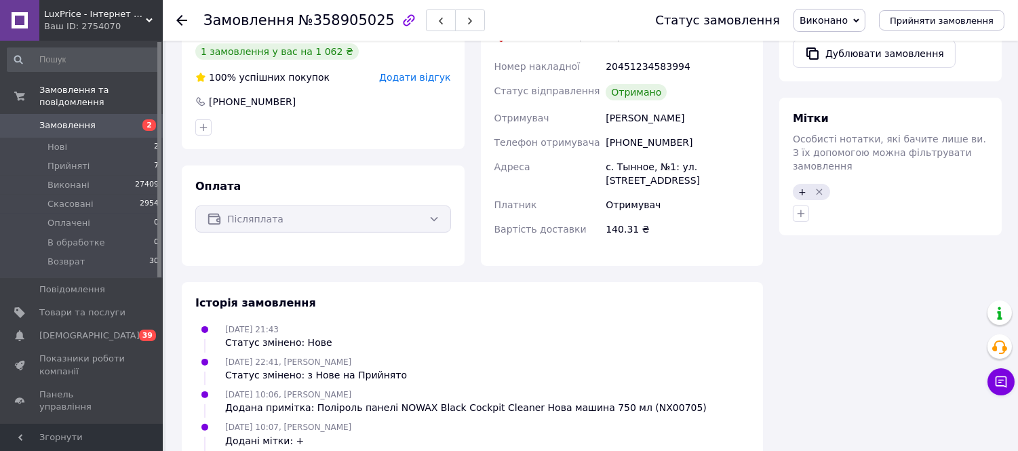
scroll to position [749, 0]
drag, startPoint x: 668, startPoint y: 86, endPoint x: 599, endPoint y: 90, distance: 68.6
click at [599, 90] on div "Номер накладної 20451234583994 Статус відправлення Отримано Отримувач [PERSON_N…" at bounding box center [622, 146] width 261 height 187
copy div "Телефон отримувача [PHONE_NUMBER]"
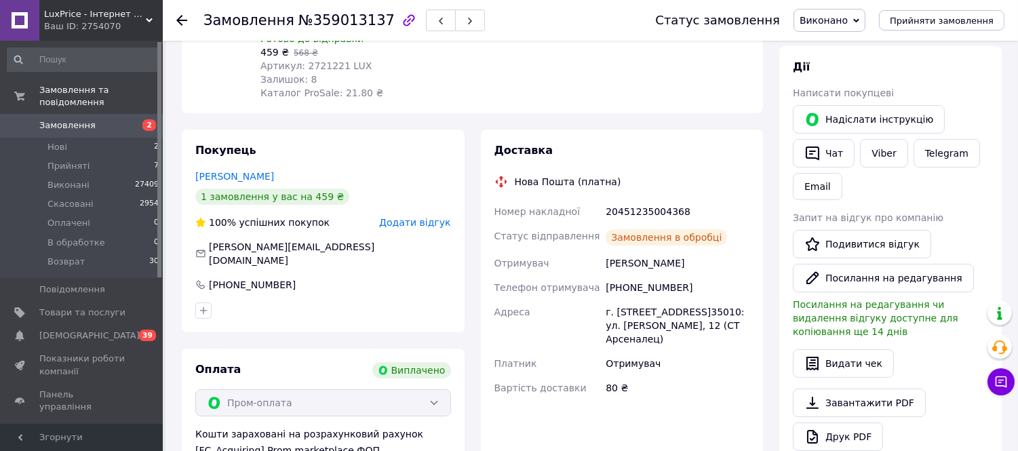
scroll to position [276, 0]
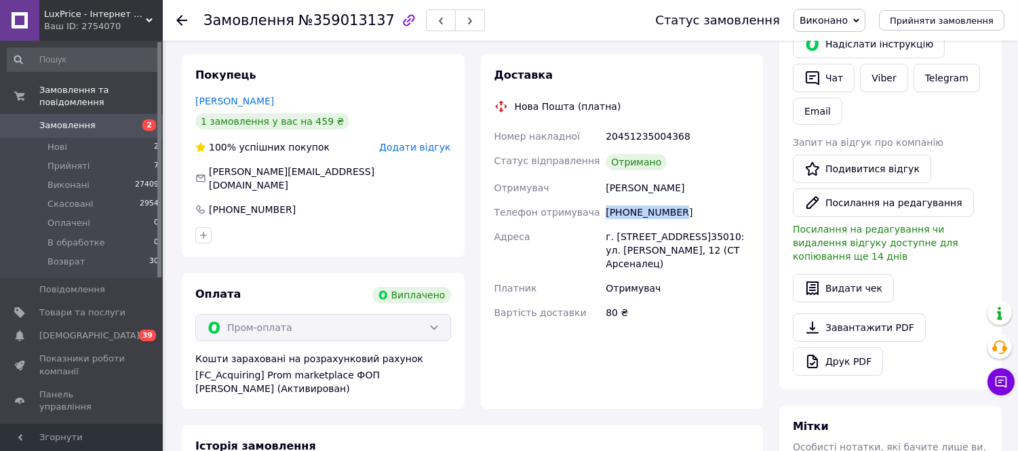
drag, startPoint x: 682, startPoint y: 205, endPoint x: 615, endPoint y: 223, distance: 68.8
click at [607, 212] on div "[PHONE_NUMBER]" at bounding box center [677, 212] width 149 height 24
copy div "[PHONE_NUMBER]"
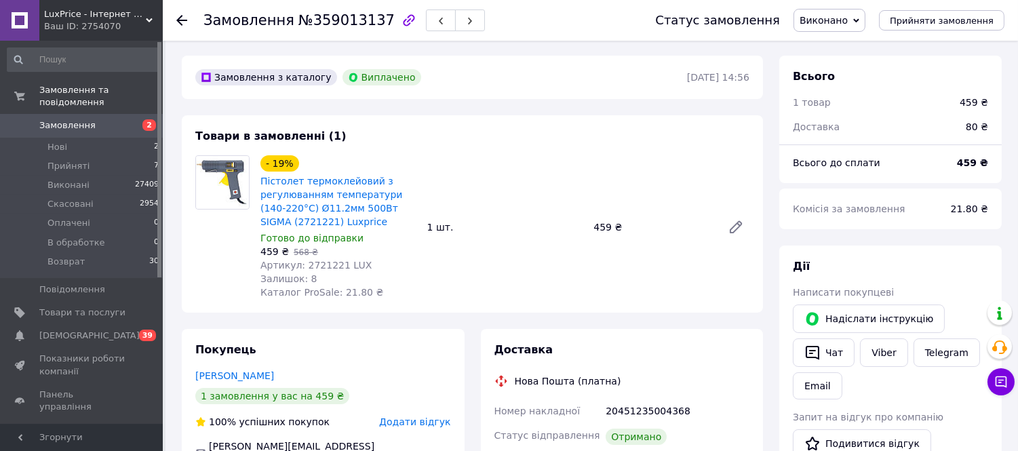
scroll to position [0, 0]
